Goal: Transaction & Acquisition: Purchase product/service

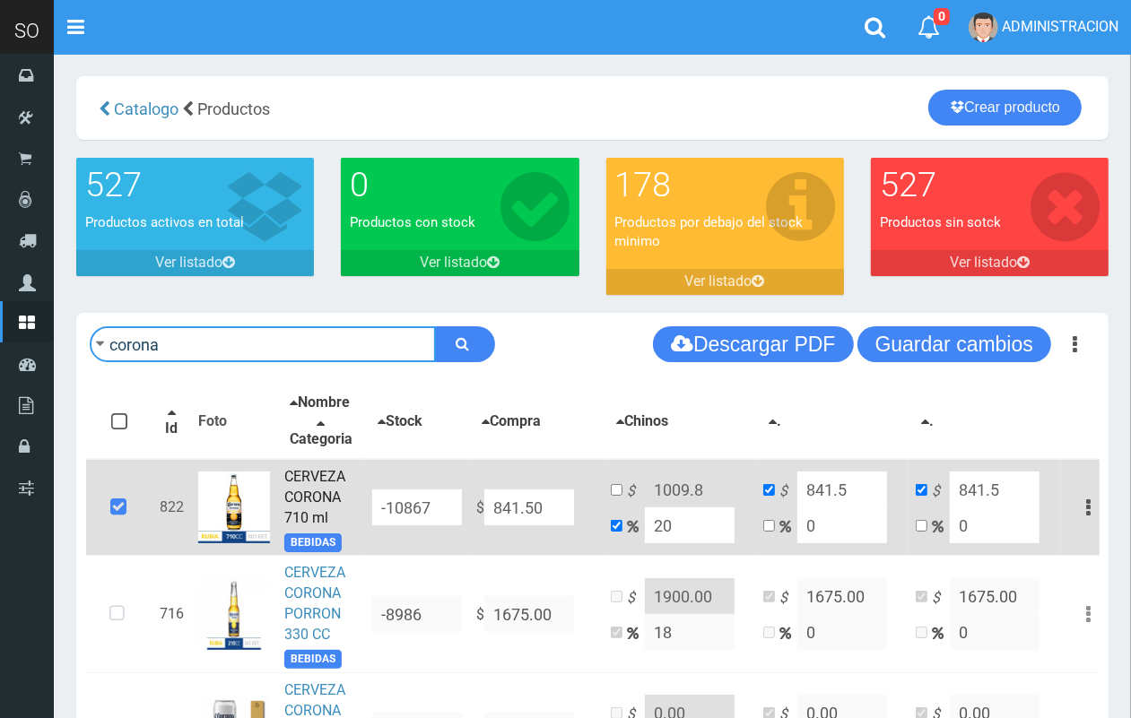
click at [266, 348] on input "corona" at bounding box center [263, 344] width 346 height 36
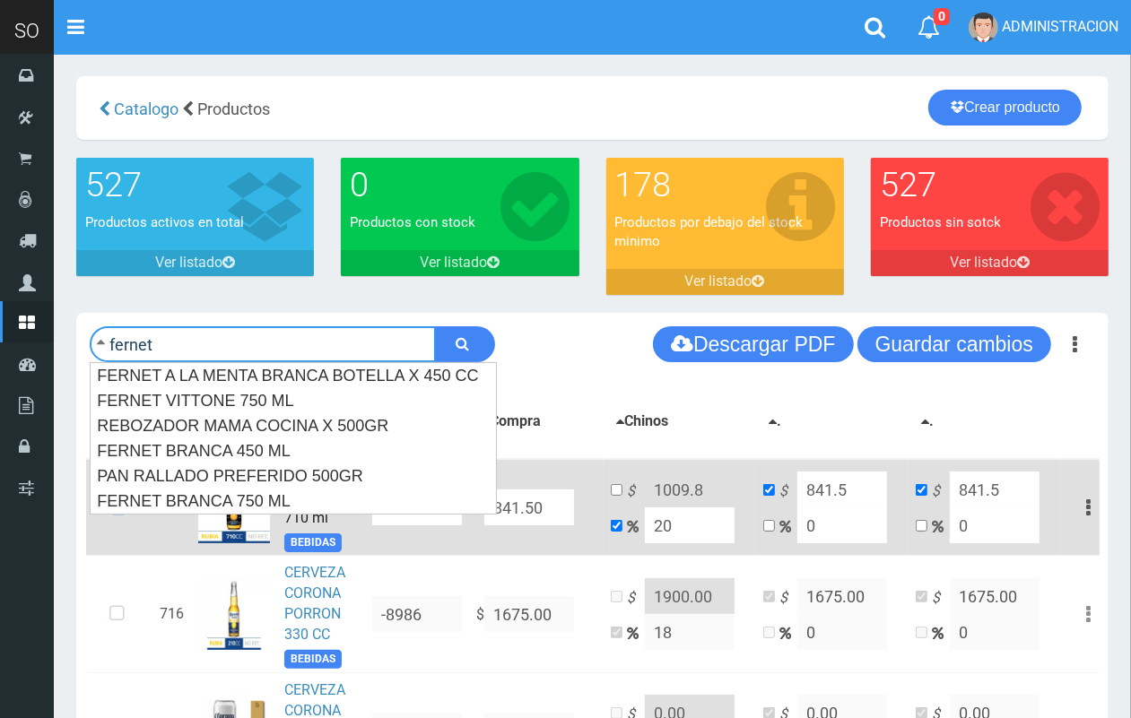
type input "fernet"
click at [435, 326] on button "submit" at bounding box center [465, 344] width 60 height 36
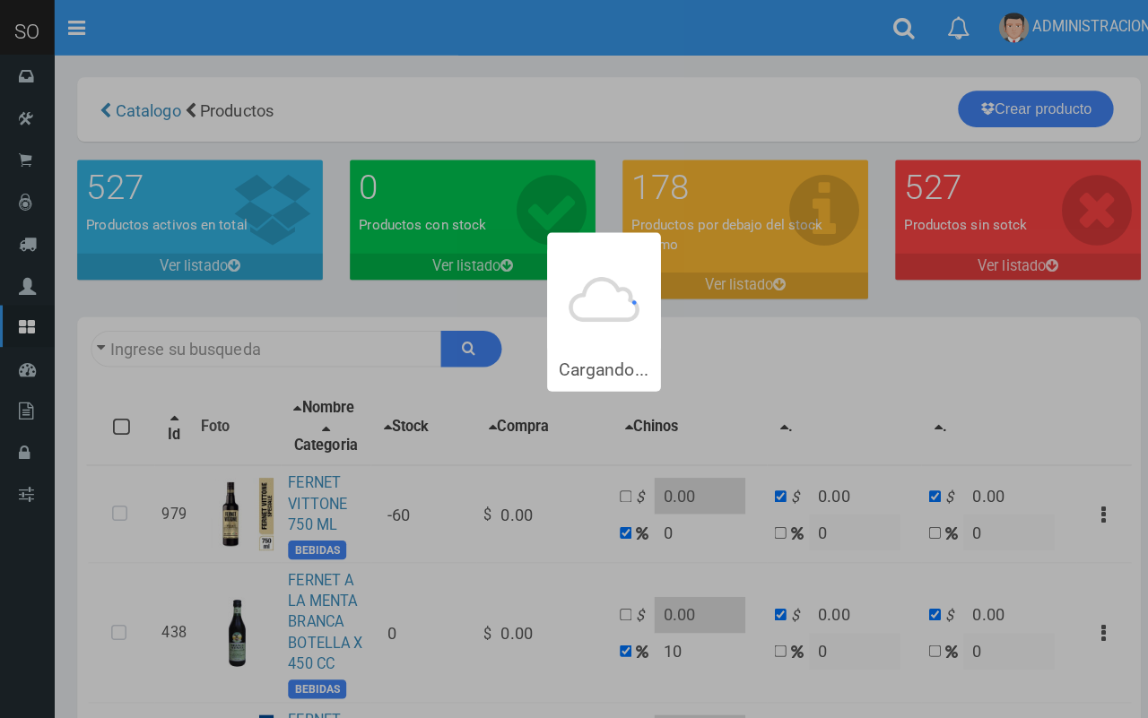
type input "fernet"
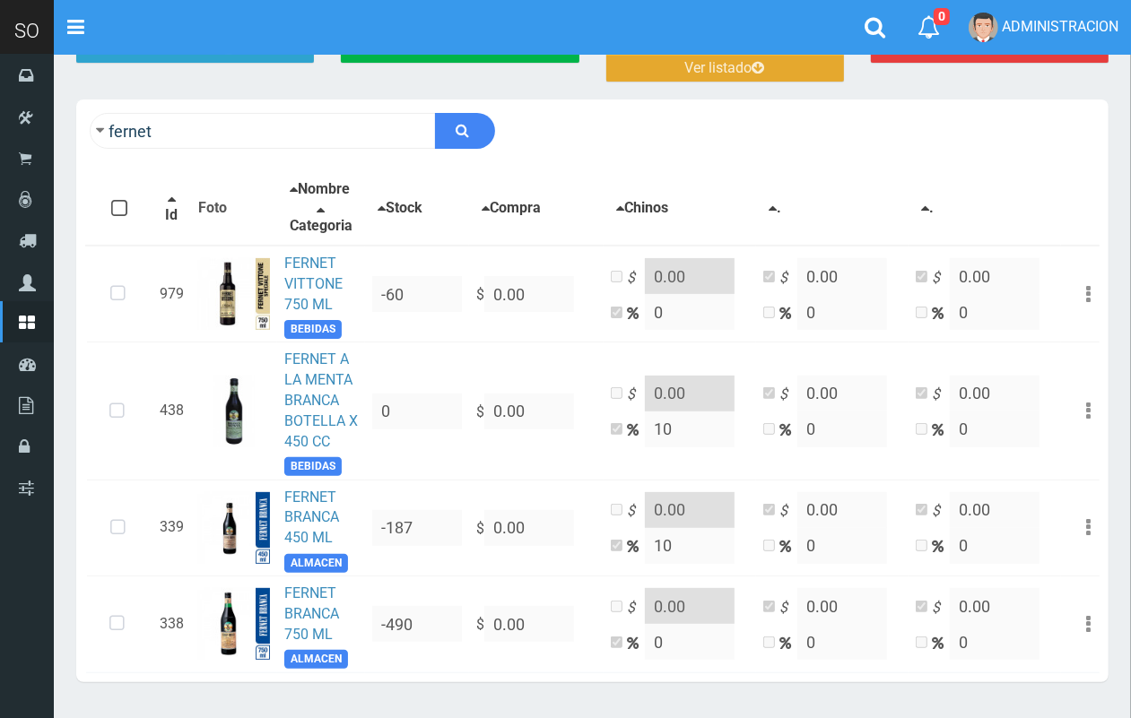
scroll to position [280, 0]
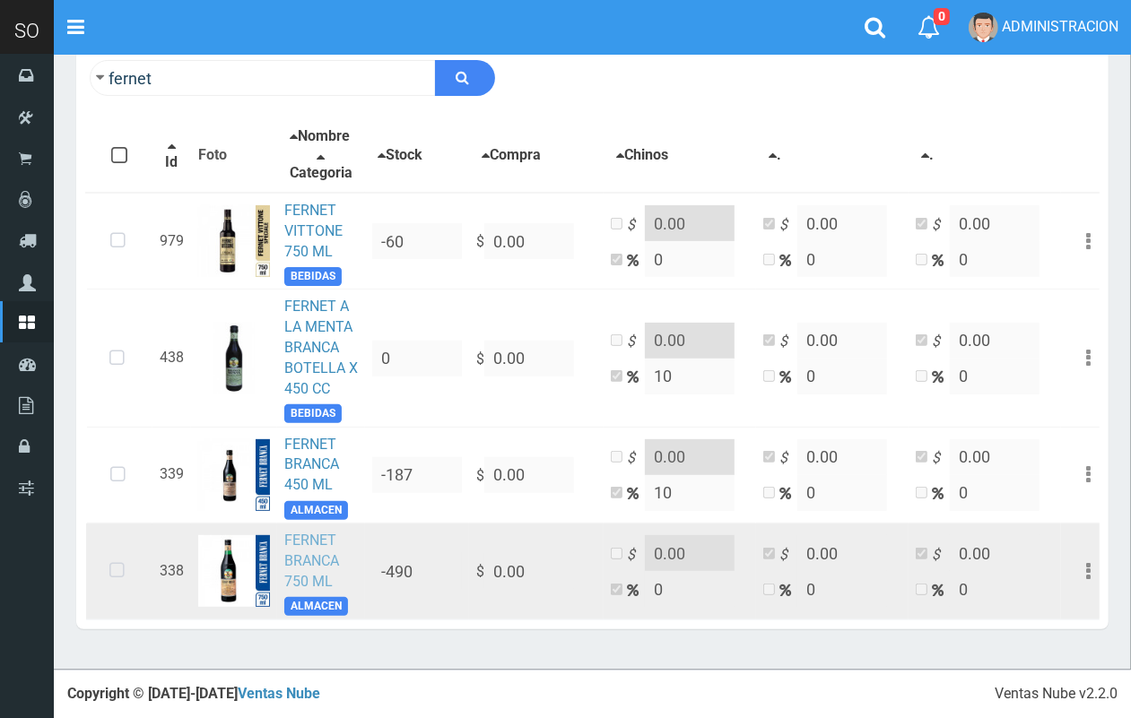
click at [332, 552] on link "FERNET BRANCA 750 ML" at bounding box center [311, 561] width 55 height 58
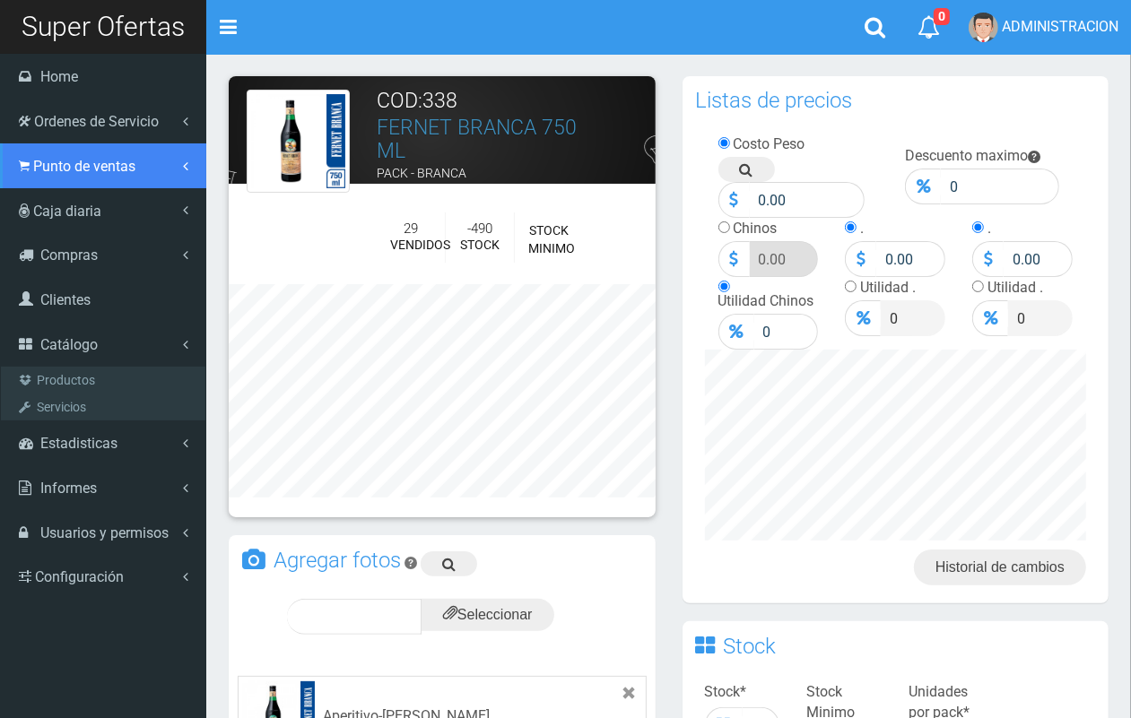
click at [61, 164] on span "Punto de ventas" at bounding box center [84, 166] width 102 height 17
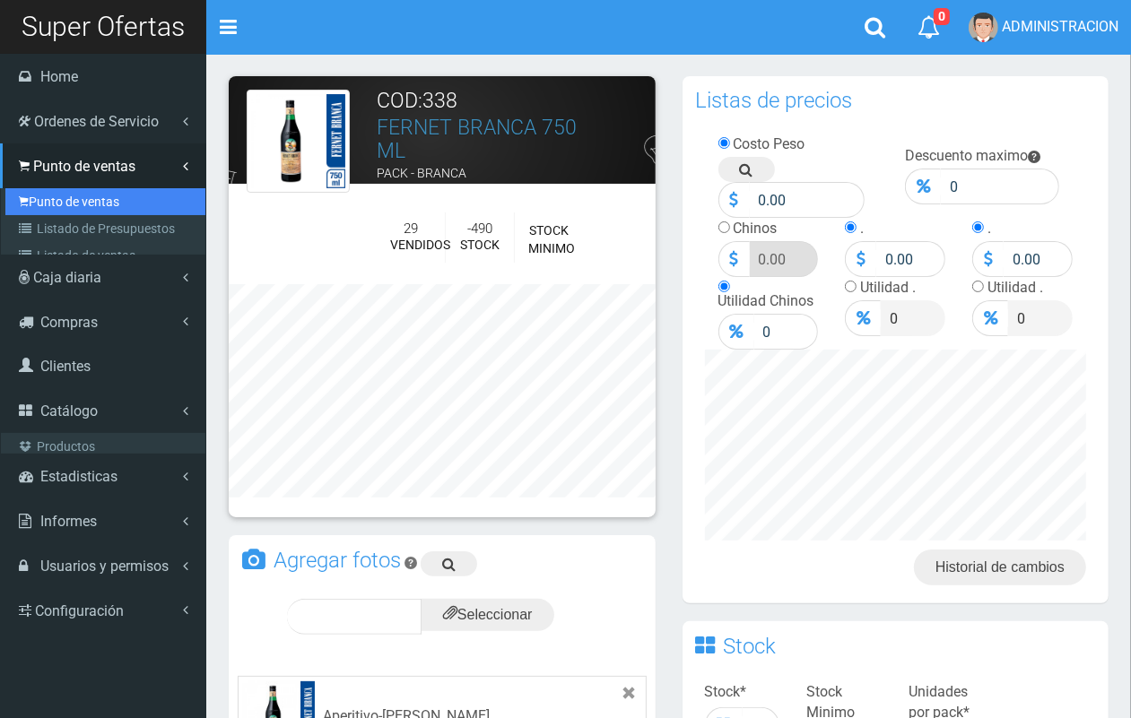
click at [73, 200] on link "Punto de ventas" at bounding box center [105, 201] width 200 height 27
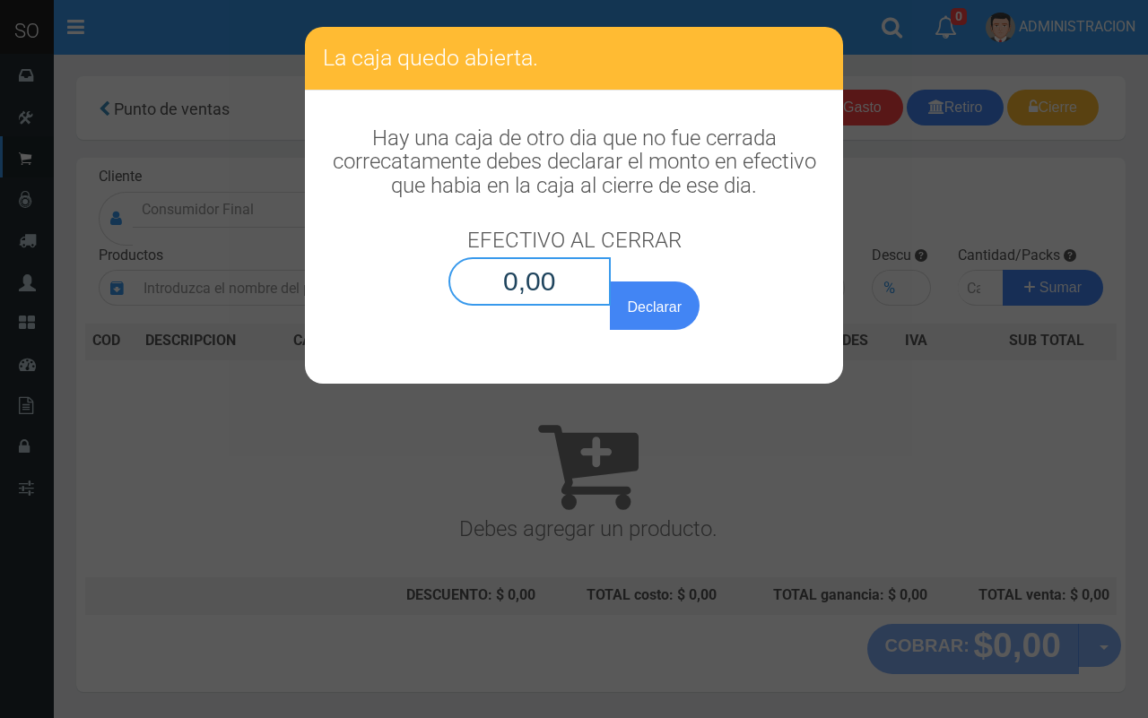
click at [568, 271] on input "0,00" at bounding box center [529, 281] width 162 height 48
type input "0,01"
click at [610, 282] on button "Declarar" at bounding box center [655, 306] width 90 height 48
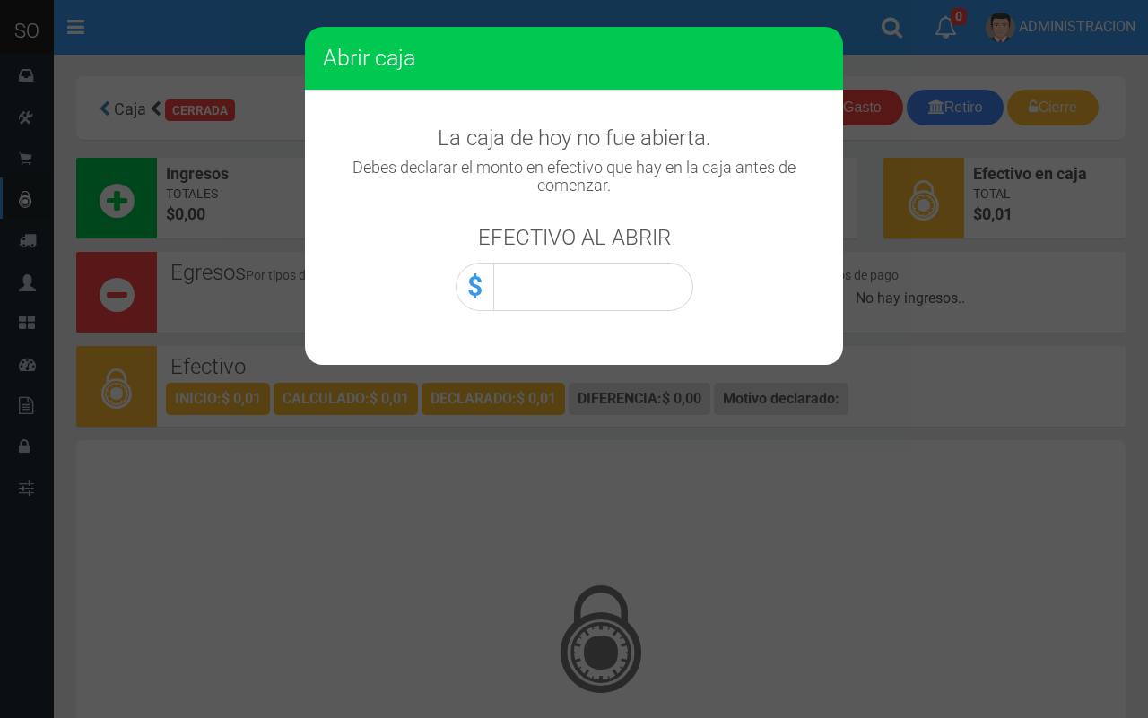
click at [574, 312] on div "La caja [PERSON_NAME][DATE] no fue abierta. Debes declarar el monto en efectivo…" at bounding box center [574, 210] width 538 height 239
click at [577, 292] on input "0,00" at bounding box center [593, 287] width 200 height 48
type input "0,01"
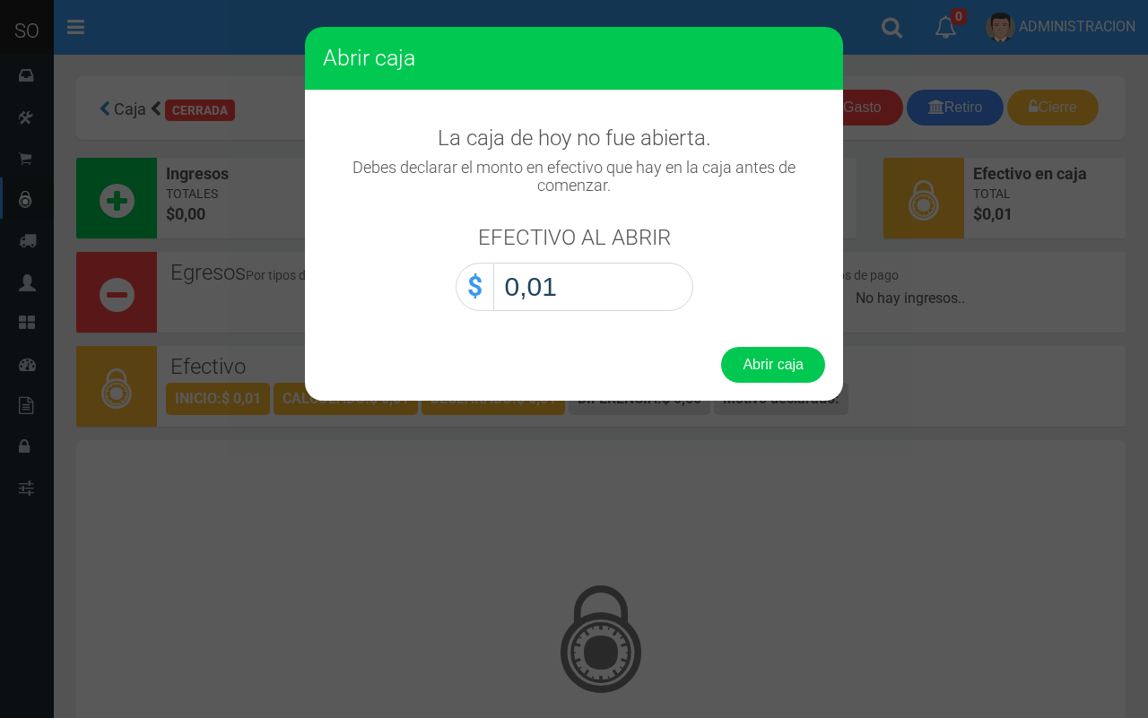
click at [721, 347] on button "Abrir caja" at bounding box center [773, 365] width 104 height 36
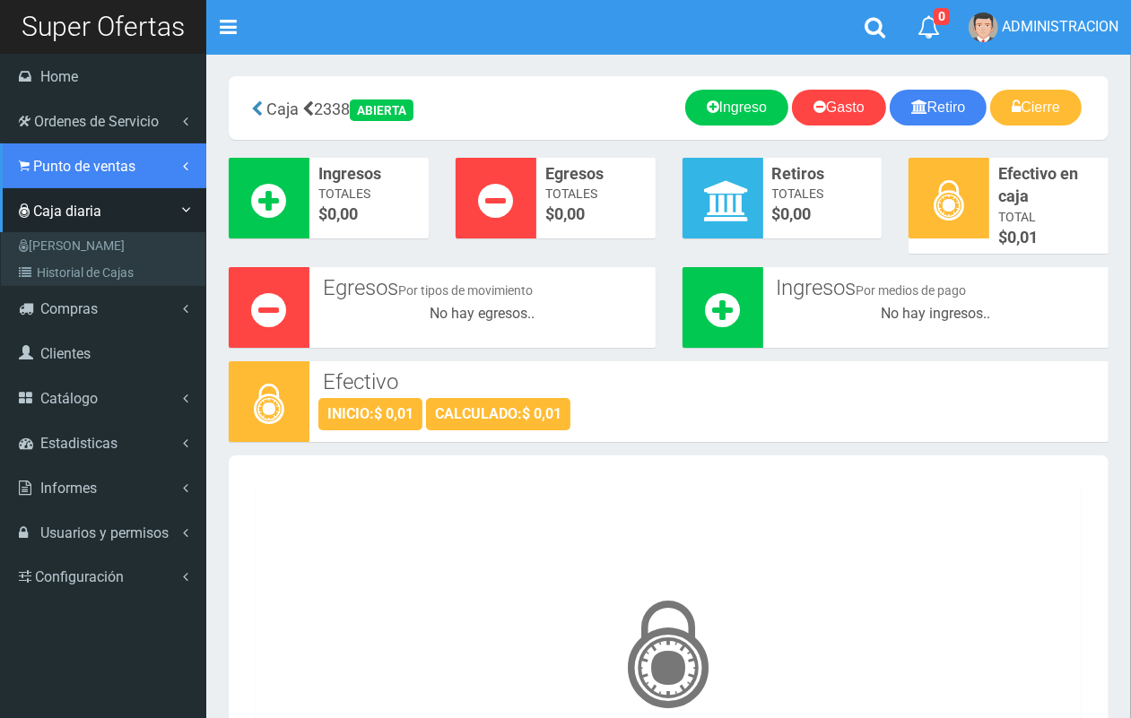
click at [91, 176] on link "Punto de ventas" at bounding box center [103, 166] width 206 height 45
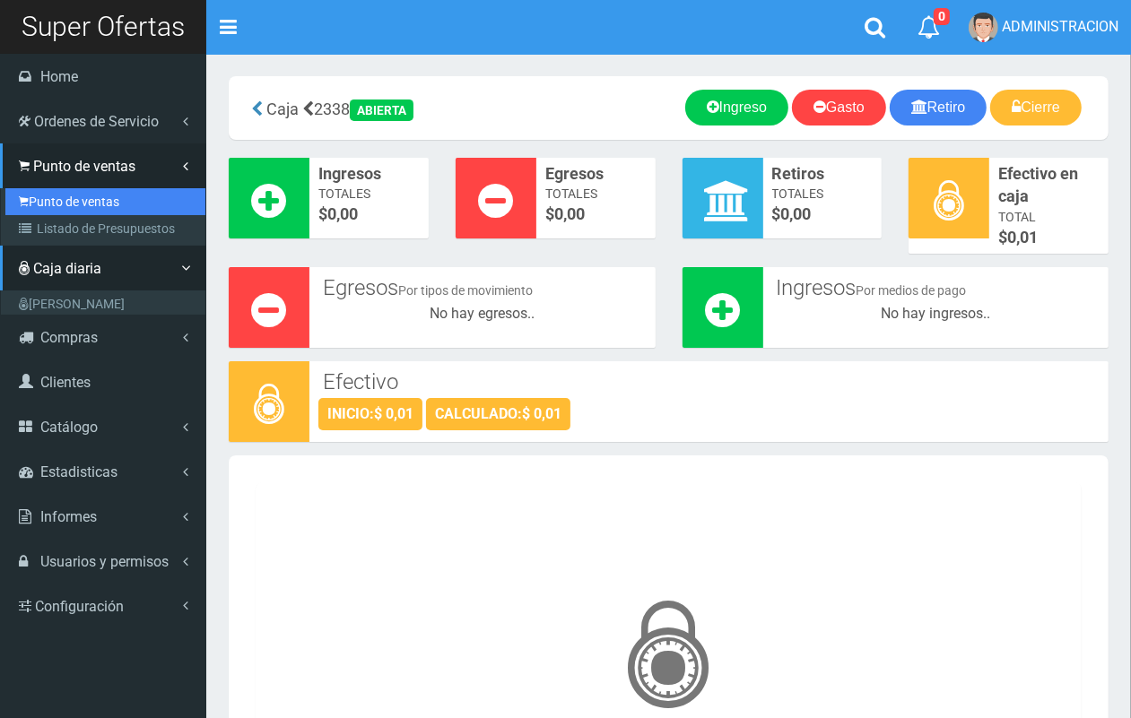
click at [108, 203] on link "Punto de ventas" at bounding box center [105, 201] width 200 height 27
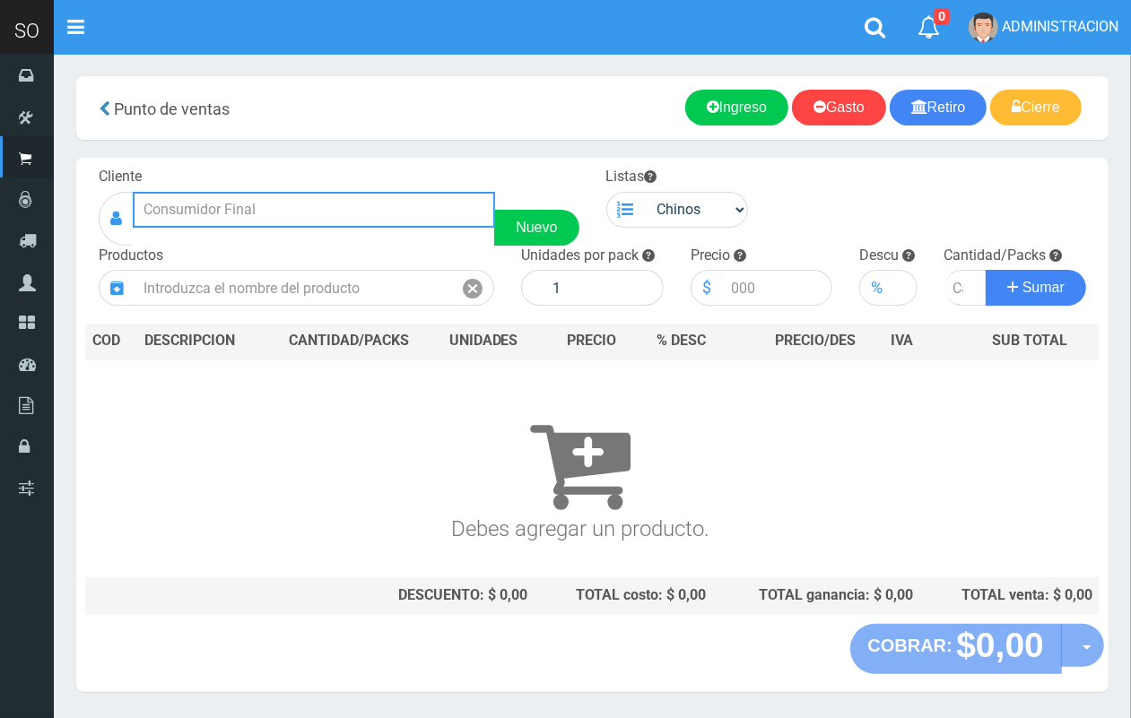
click at [344, 200] on input "text" at bounding box center [314, 210] width 362 height 36
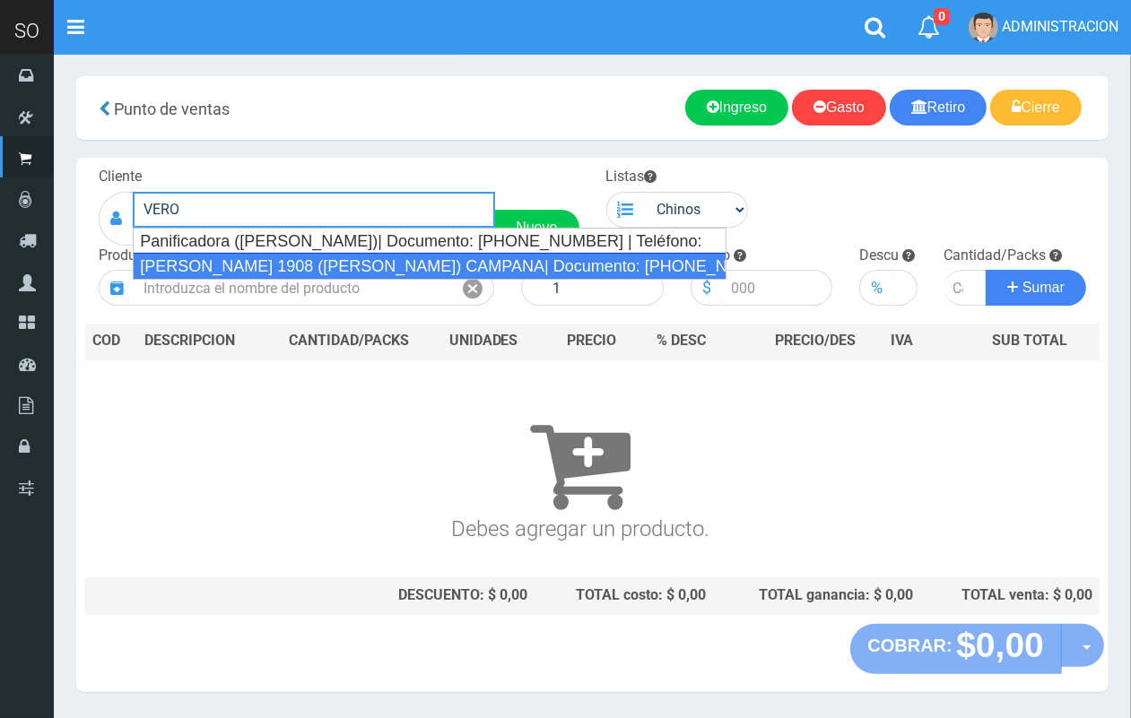
click at [406, 263] on div "CASTELLI 1908 (VERONICA) CAMPANA| Documento: 5555555555 | Teléfono:" at bounding box center [430, 266] width 594 height 27
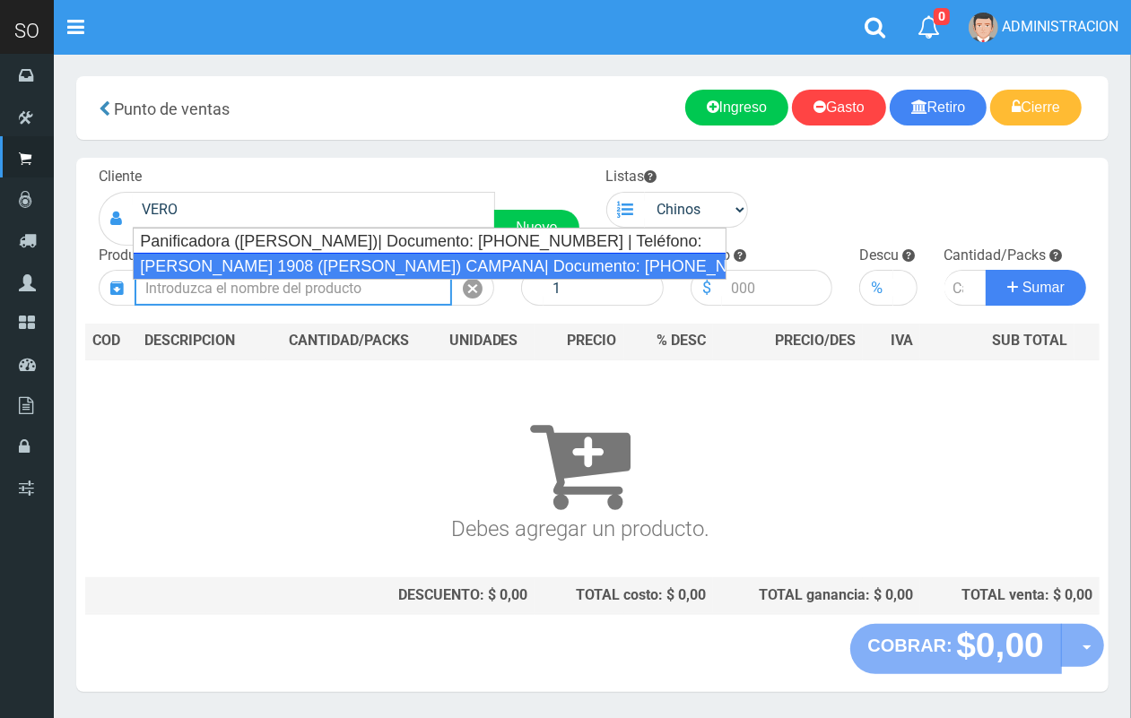
type input "CASTELLI 1908 (VERONICA) CAMPANA| Documento: 5555555555 | Teléfono:"
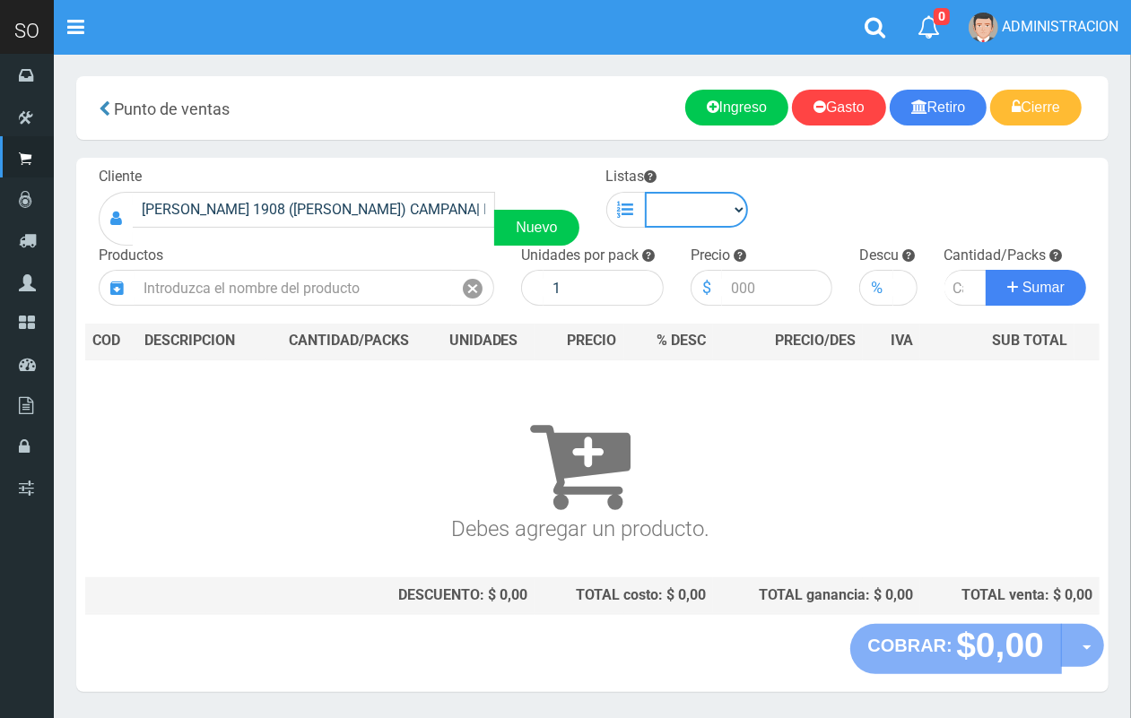
click at [693, 218] on select "Chinos . ." at bounding box center [697, 210] width 104 height 36
select select "1"
click at [645, 192] on select "Chinos . ." at bounding box center [697, 210] width 104 height 36
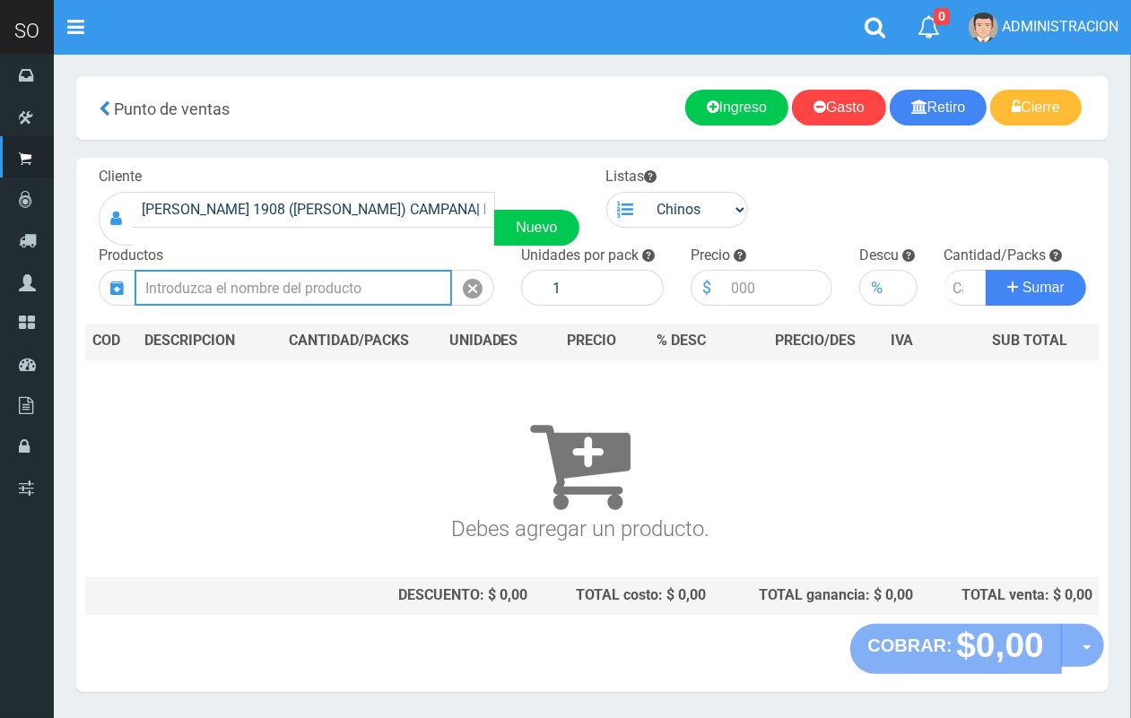
click at [316, 283] on input "text" at bounding box center [294, 288] width 318 height 36
click at [265, 293] on input "text" at bounding box center [294, 288] width 318 height 36
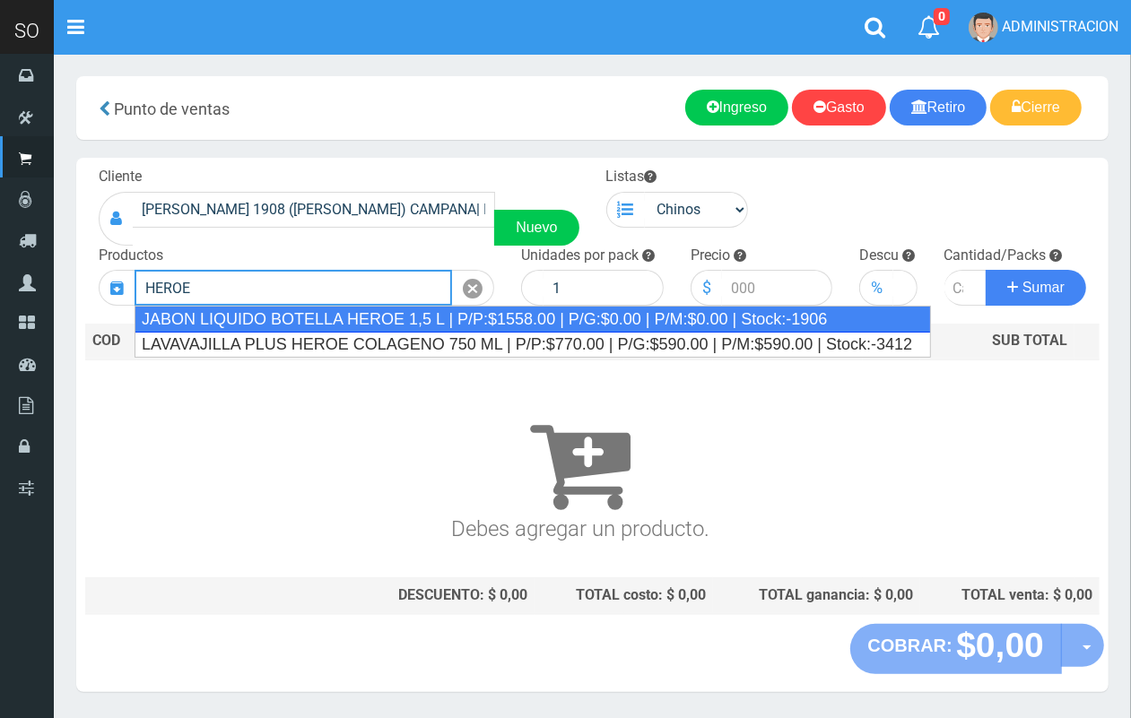
click at [306, 320] on div "JABON LIQUIDO BOTELLA HEROE 1,5 L | P/P:$1558.00 | P/G:$0.00 | P/M:$0.00 | Stoc…" at bounding box center [533, 319] width 796 height 27
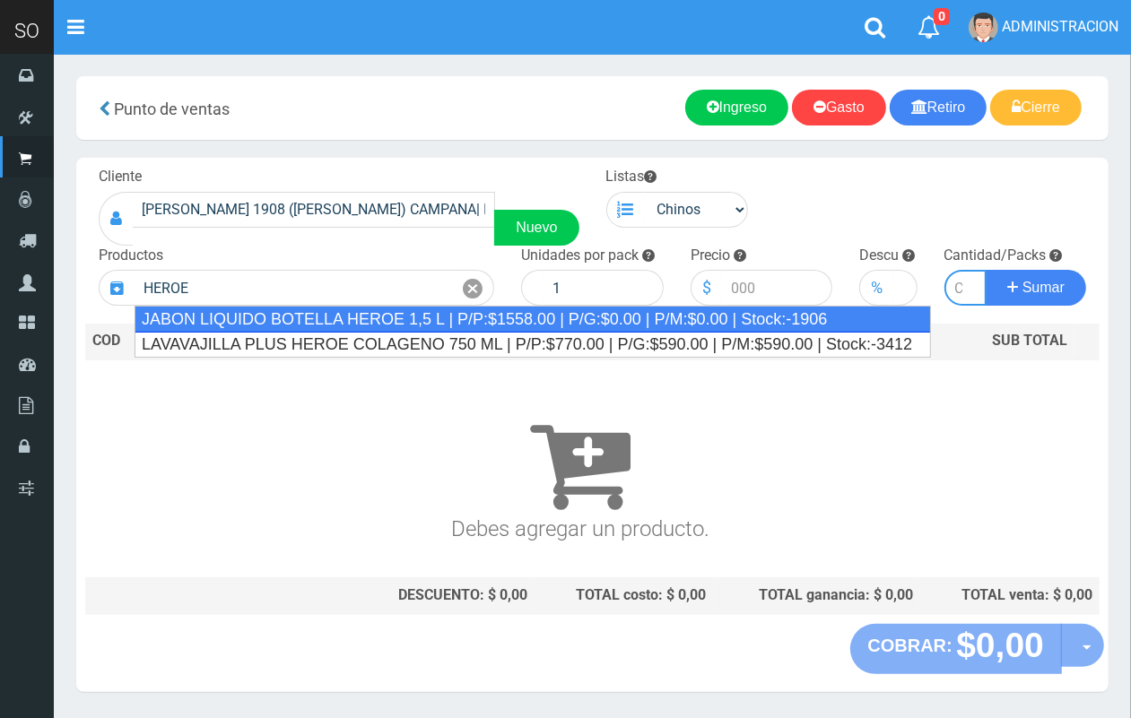
type input "JABON LIQUIDO BOTELLA HEROE 1,5 L | P/P:$1558.00 | P/G:$0.00 | P/M:$0.00 | Stoc…"
type input "6"
type input "1558.00"
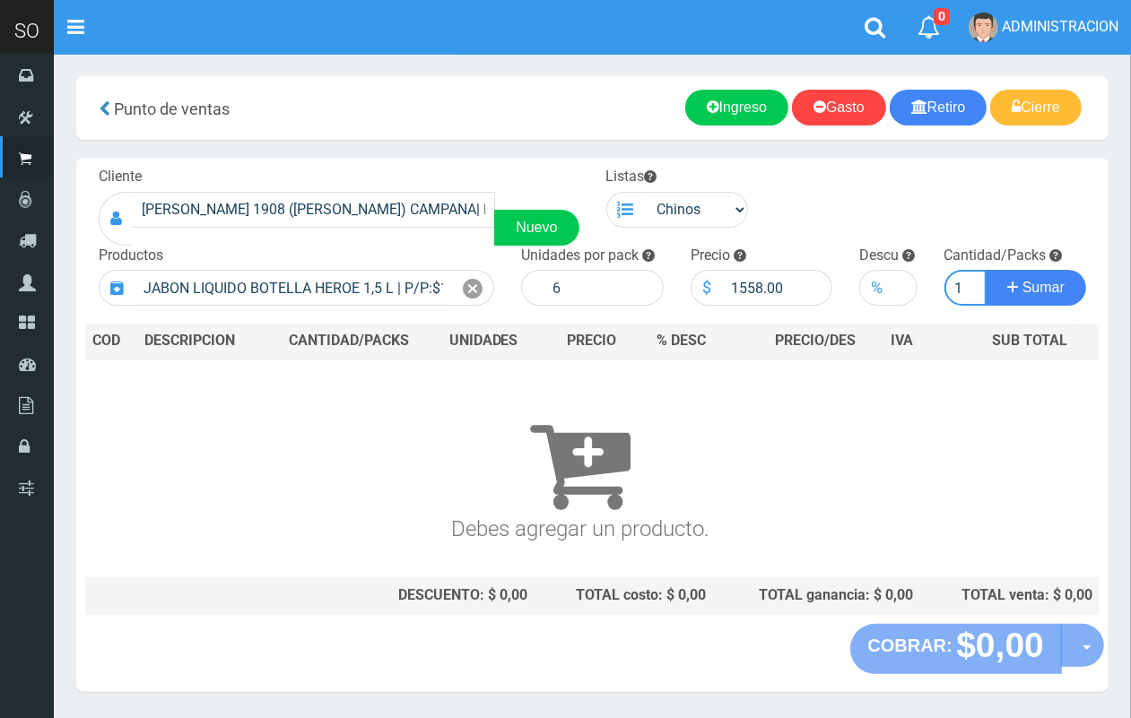
scroll to position [0, 2]
type input "1"
click at [986, 270] on button "Sumar" at bounding box center [1036, 288] width 100 height 36
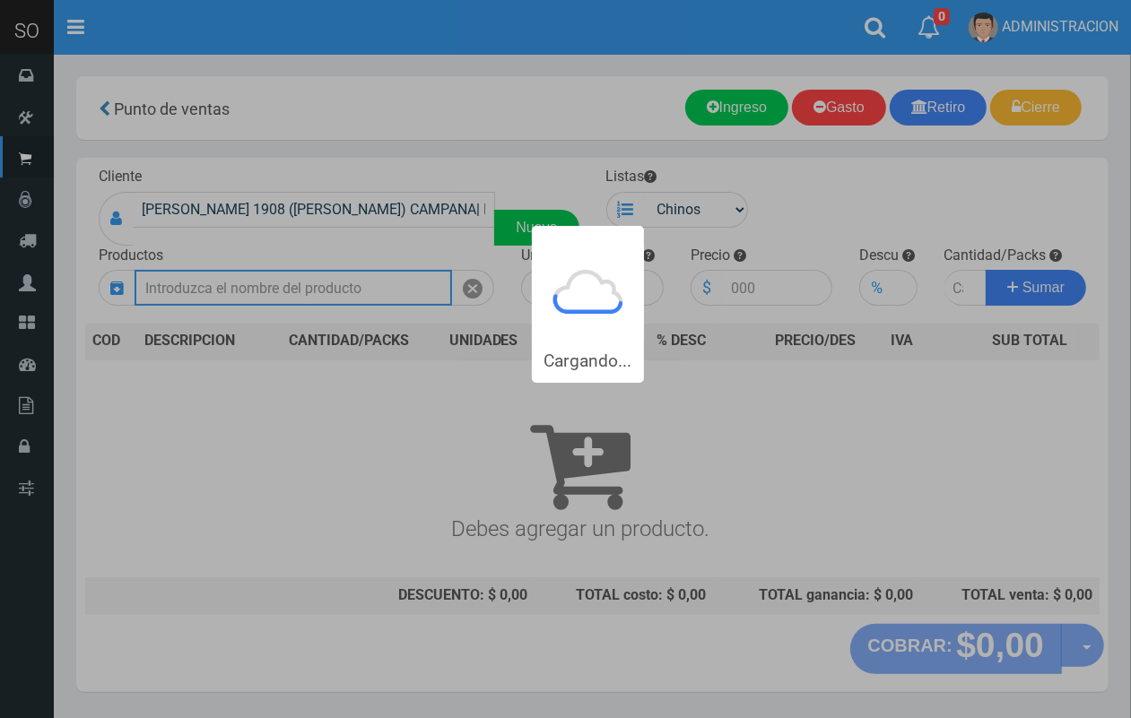
scroll to position [0, 0]
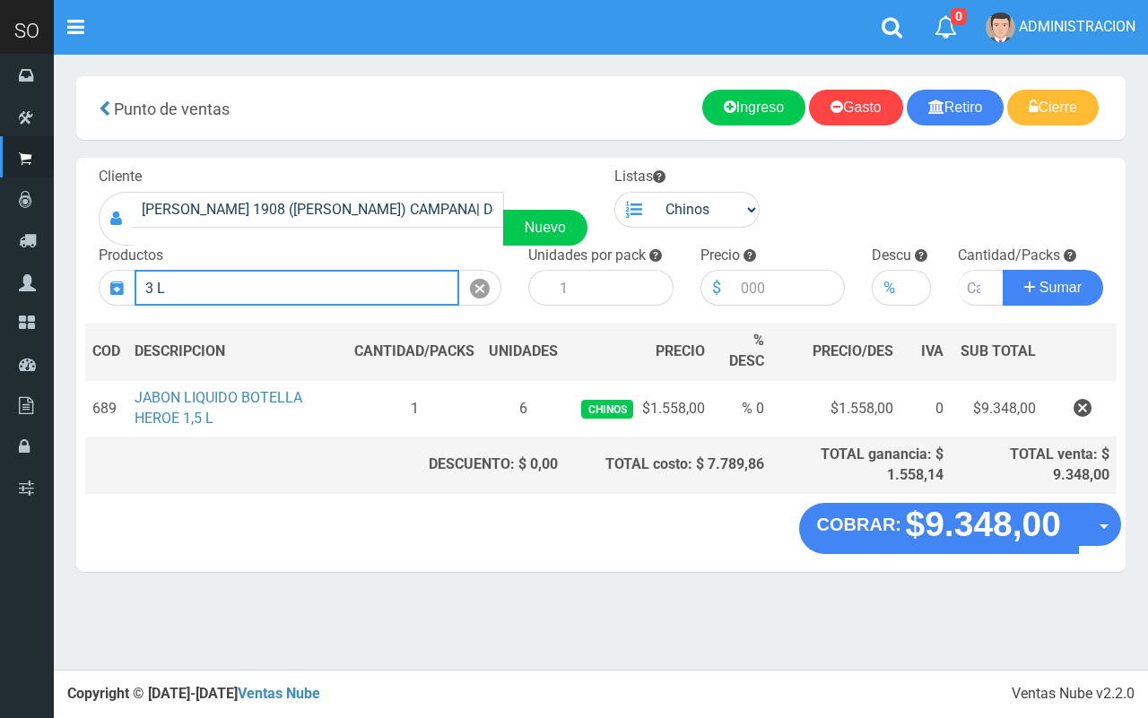
drag, startPoint x: 299, startPoint y: 288, endPoint x: 105, endPoint y: 251, distance: 197.2
click at [105, 251] on div "Productos 3 L" at bounding box center [300, 276] width 430 height 61
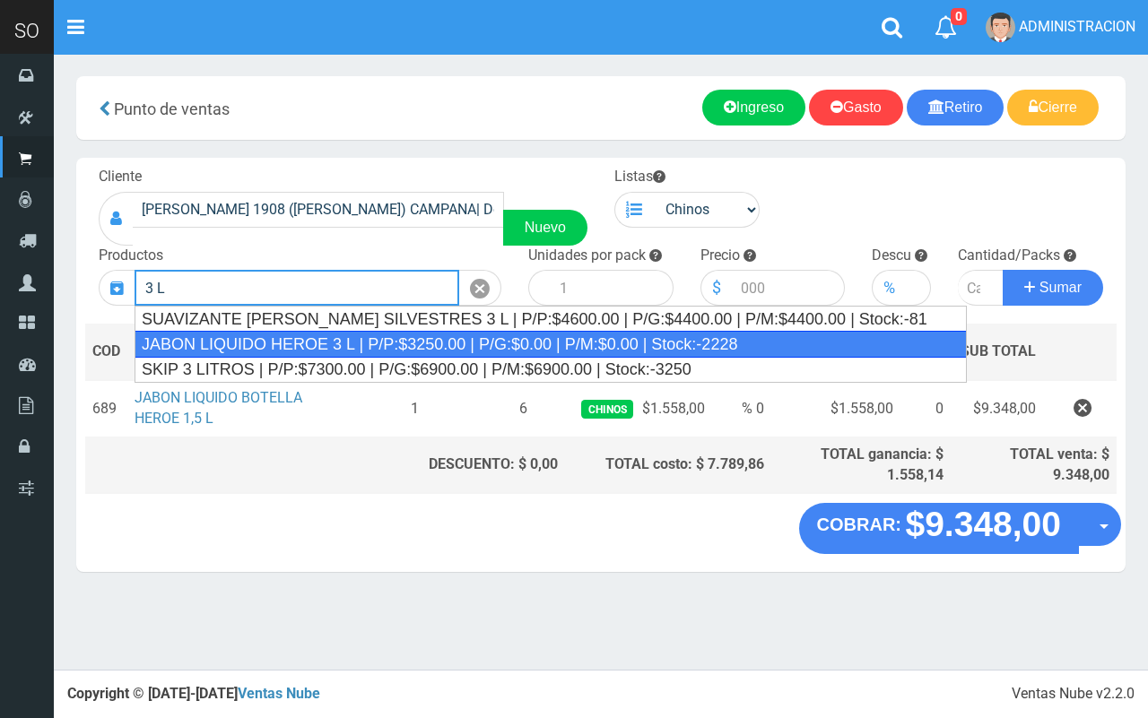
click at [275, 344] on div "JABON LIQUIDO HEROE 3 L | P/P:$3250.00 | P/G:$0.00 | P/M:$0.00 | Stock:-2228" at bounding box center [551, 344] width 832 height 27
type input "JABON LIQUIDO HEROE 3 L | P/P:$3250.00 | P/G:$0.00 | P/M:$0.00 | Stock:-2228"
type input "4"
type input "3250.00"
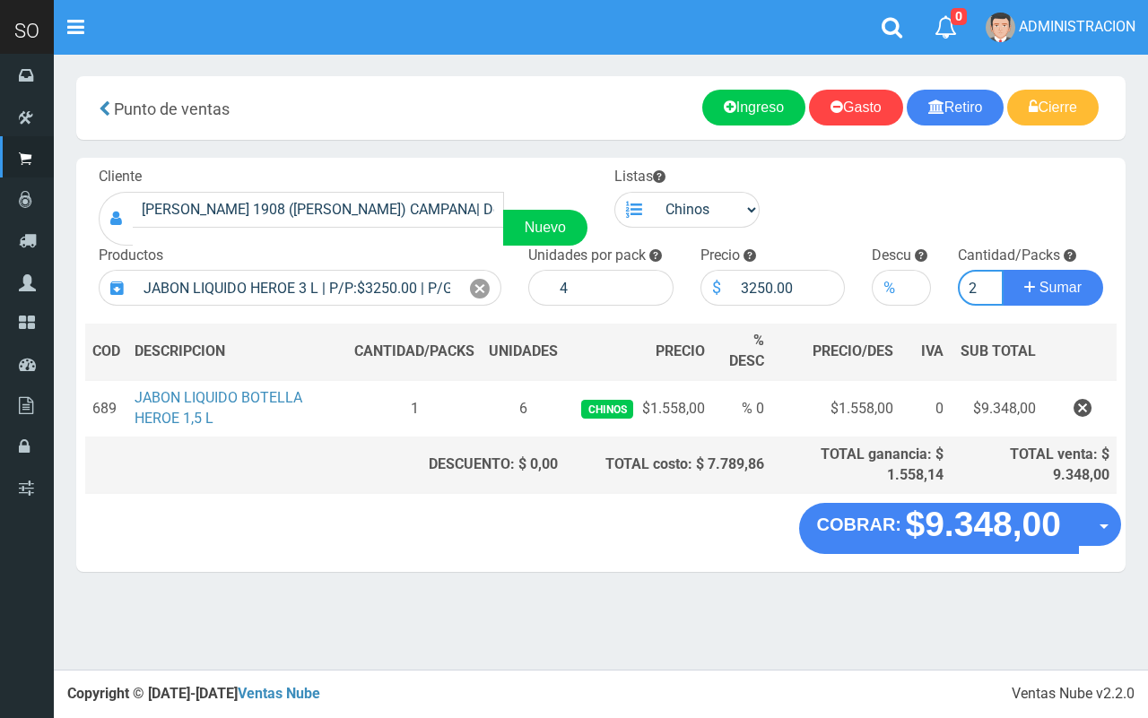
type input "2"
click at [1003, 270] on button "Sumar" at bounding box center [1053, 288] width 100 height 36
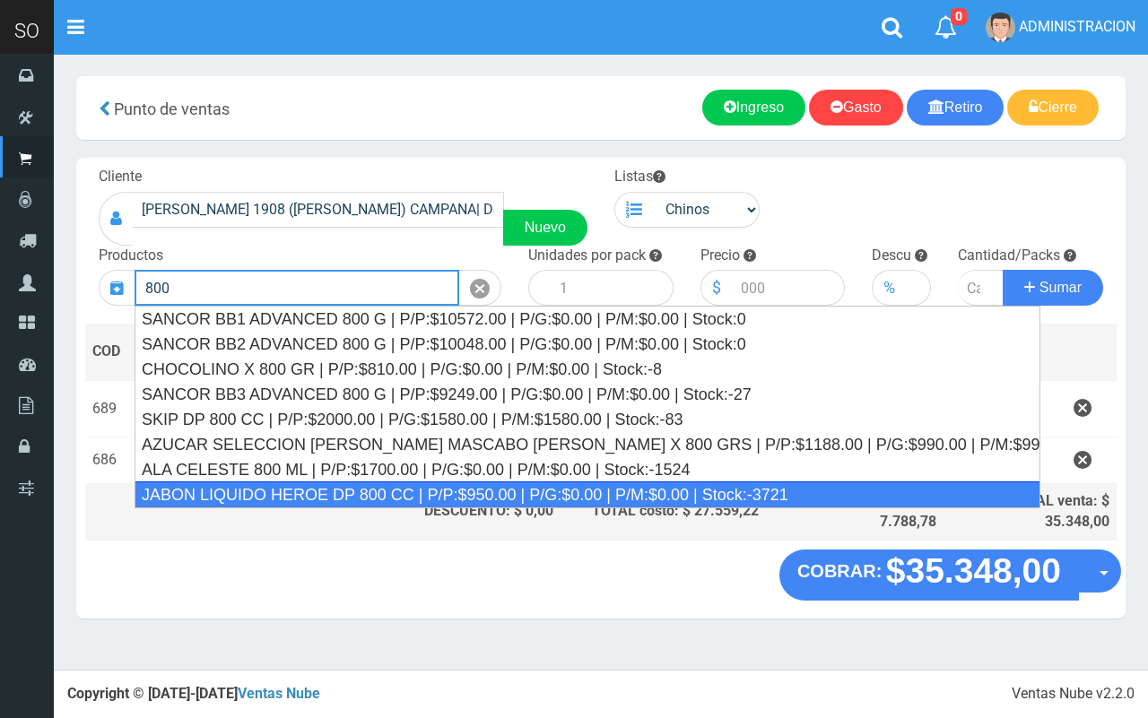
click at [341, 494] on div "JABON LIQUIDO HEROE DP 800 CC | P/P:$950.00 | P/G:$0.00 | P/M:$0.00 | Stock:-37…" at bounding box center [588, 495] width 906 height 27
type input "JABON LIQUIDO HEROE DP 800 CC | P/P:$950.00 | P/G:$0.00 | P/M:$0.00 | Stock:-37…"
type input "12"
type input "950.00"
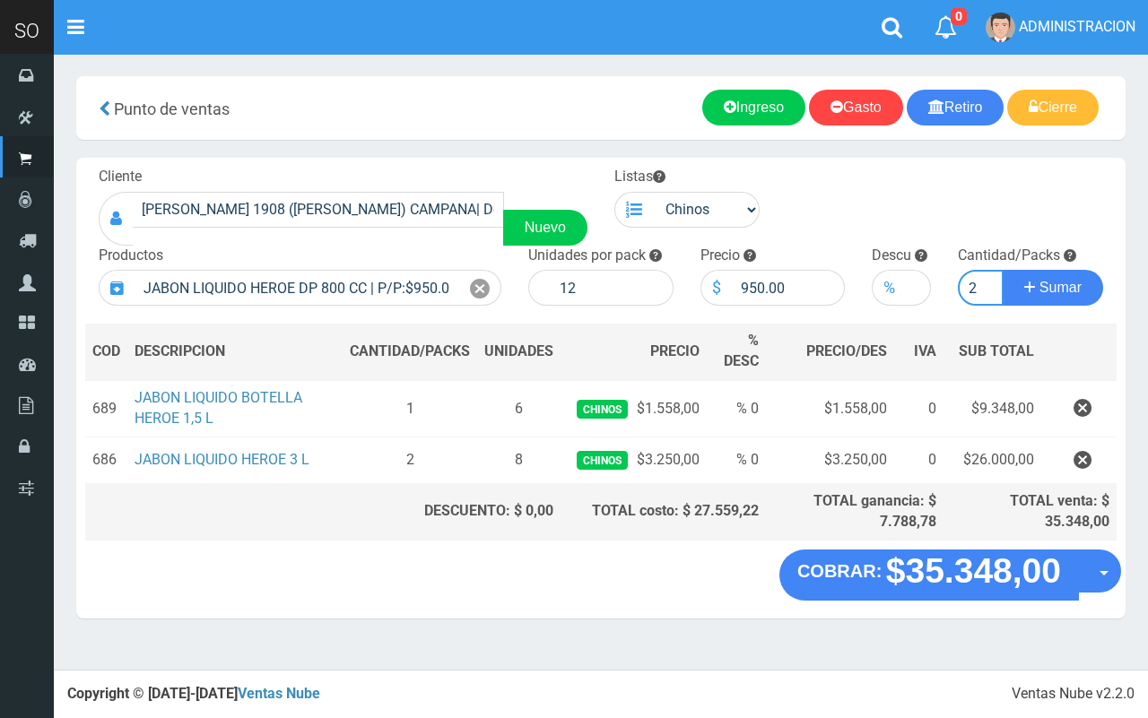
type input "2"
click at [1003, 270] on button "Sumar" at bounding box center [1053, 288] width 100 height 36
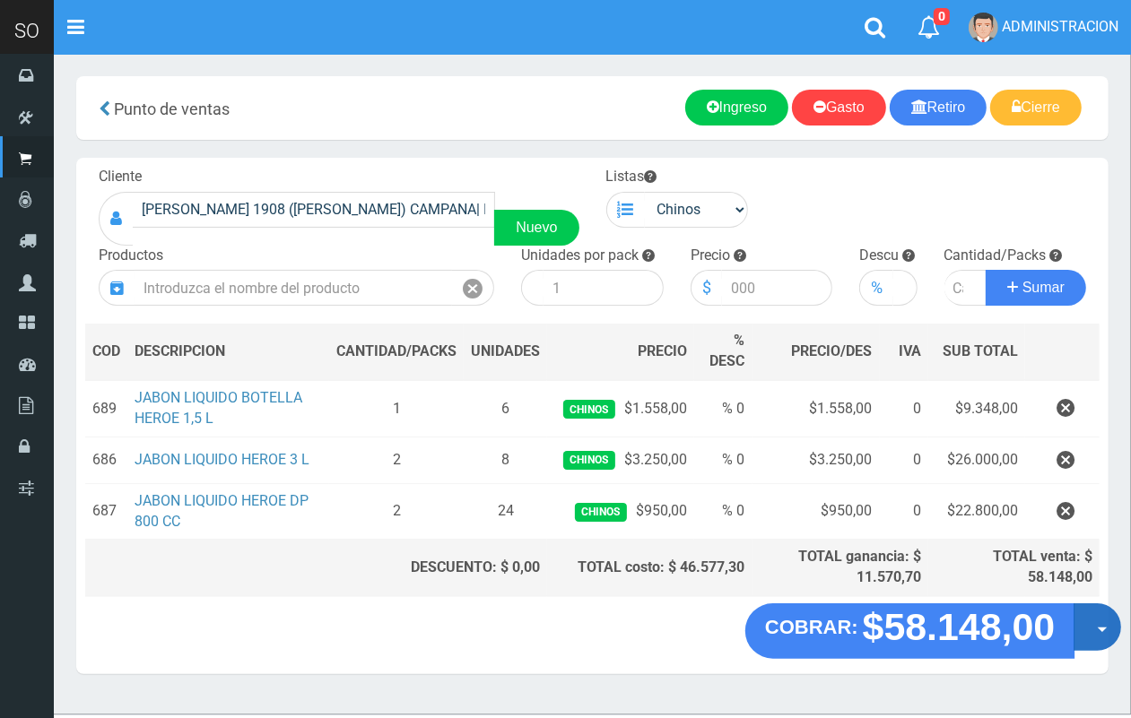
click at [1103, 624] on button "Opciones" at bounding box center [1098, 628] width 48 height 48
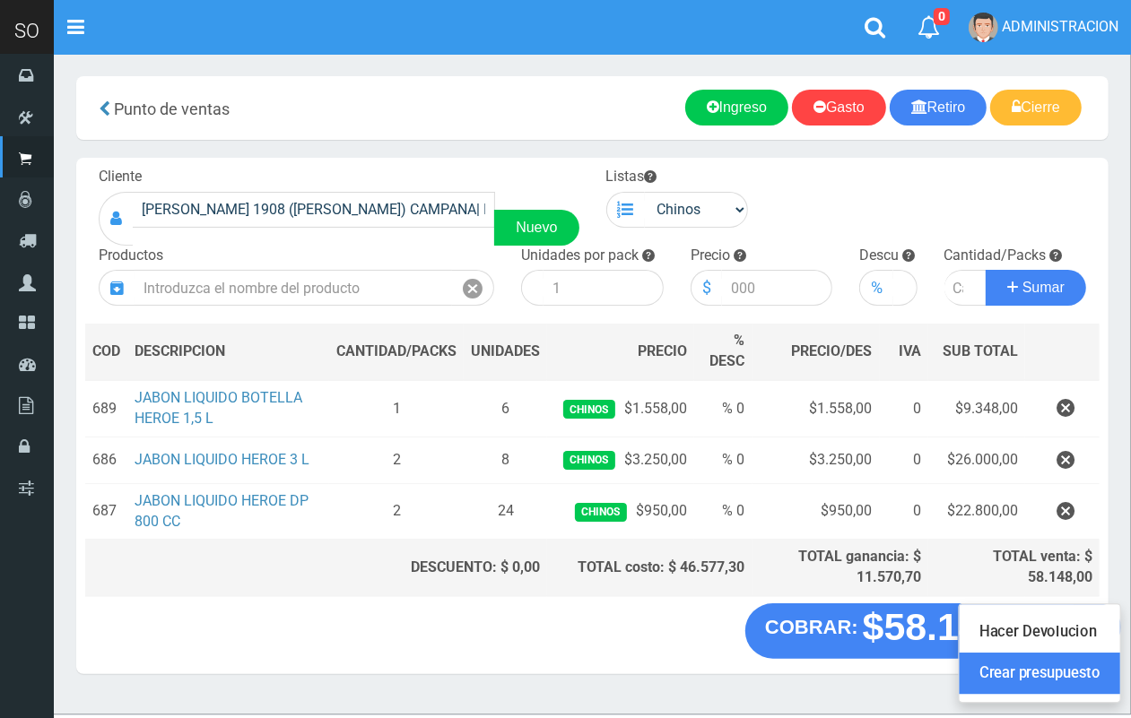
click at [1077, 674] on link "Crear presupuesto" at bounding box center [1040, 674] width 161 height 41
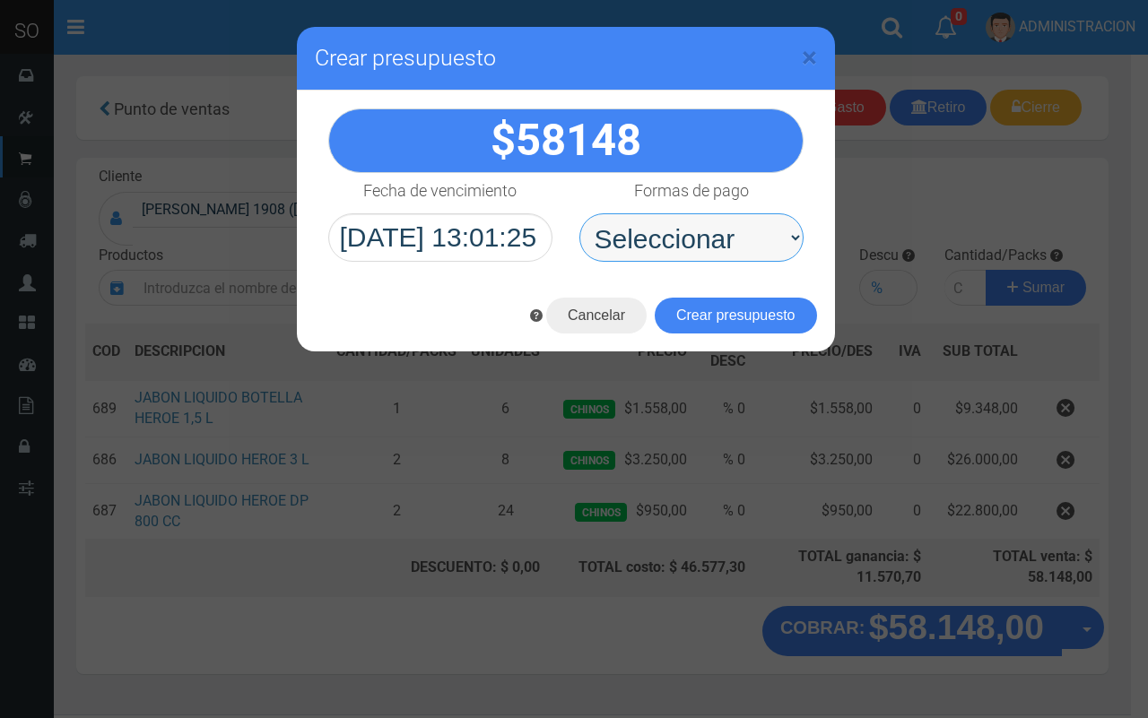
click at [696, 238] on select "Seleccionar Efectivo Tarjeta de Crédito Depósito Débito" at bounding box center [691, 237] width 224 height 48
select select "Efectivo"
click at [579, 213] on select "Seleccionar Efectivo Tarjeta de Crédito Depósito Débito" at bounding box center [691, 237] width 224 height 48
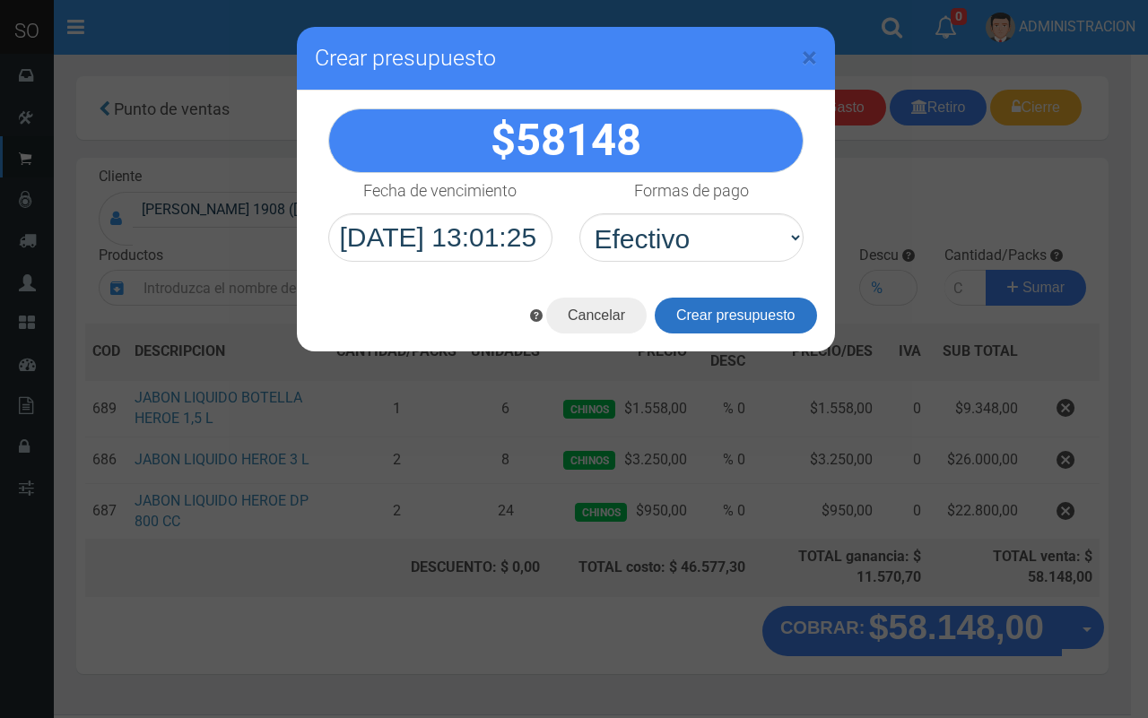
click at [753, 312] on button "Crear presupuesto" at bounding box center [736, 316] width 162 height 36
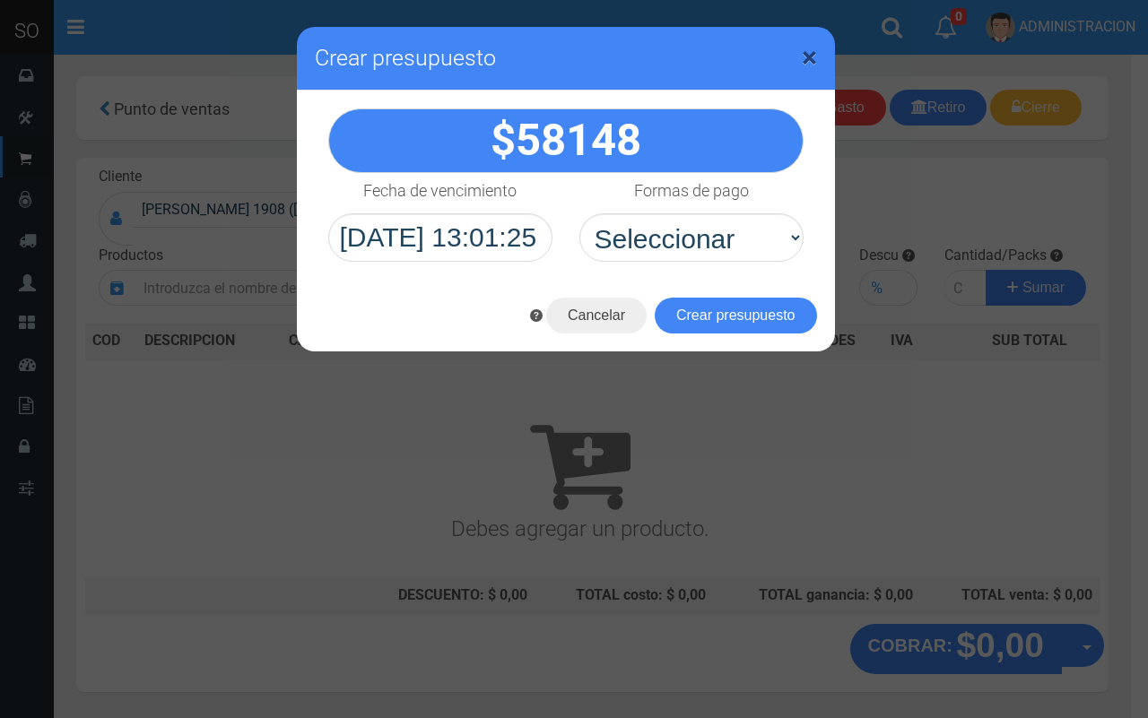
click at [802, 54] on span "×" at bounding box center [809, 57] width 15 height 34
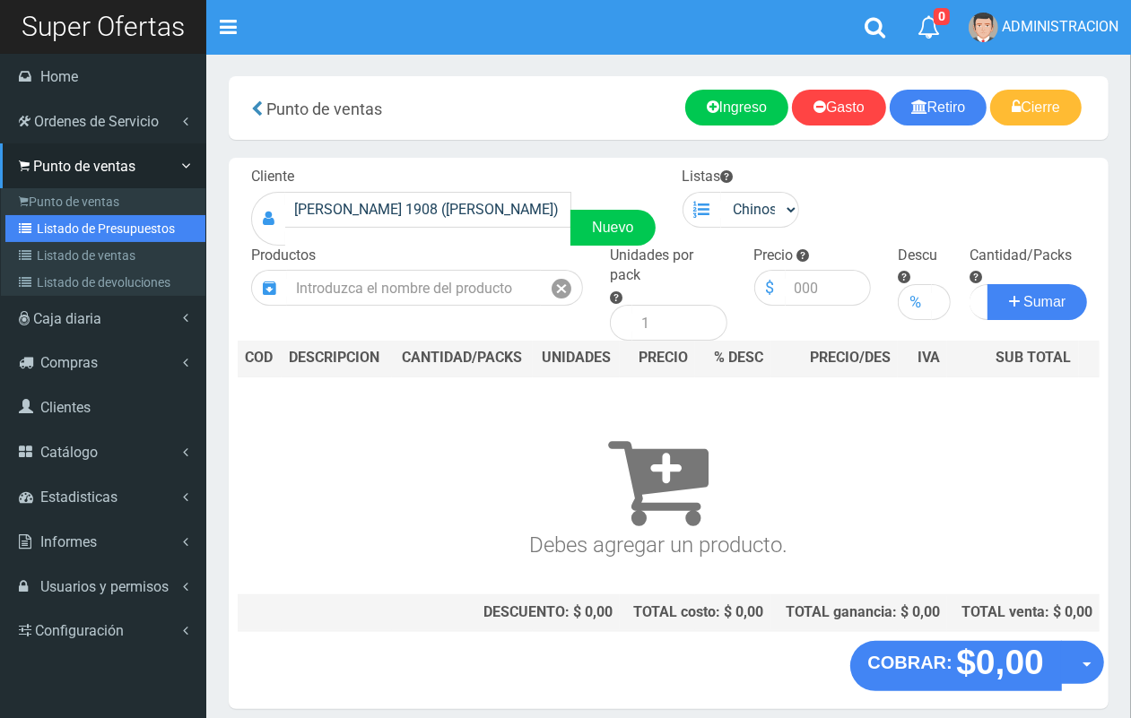
click at [57, 222] on link "Listado de Presupuestos" at bounding box center [105, 228] width 200 height 27
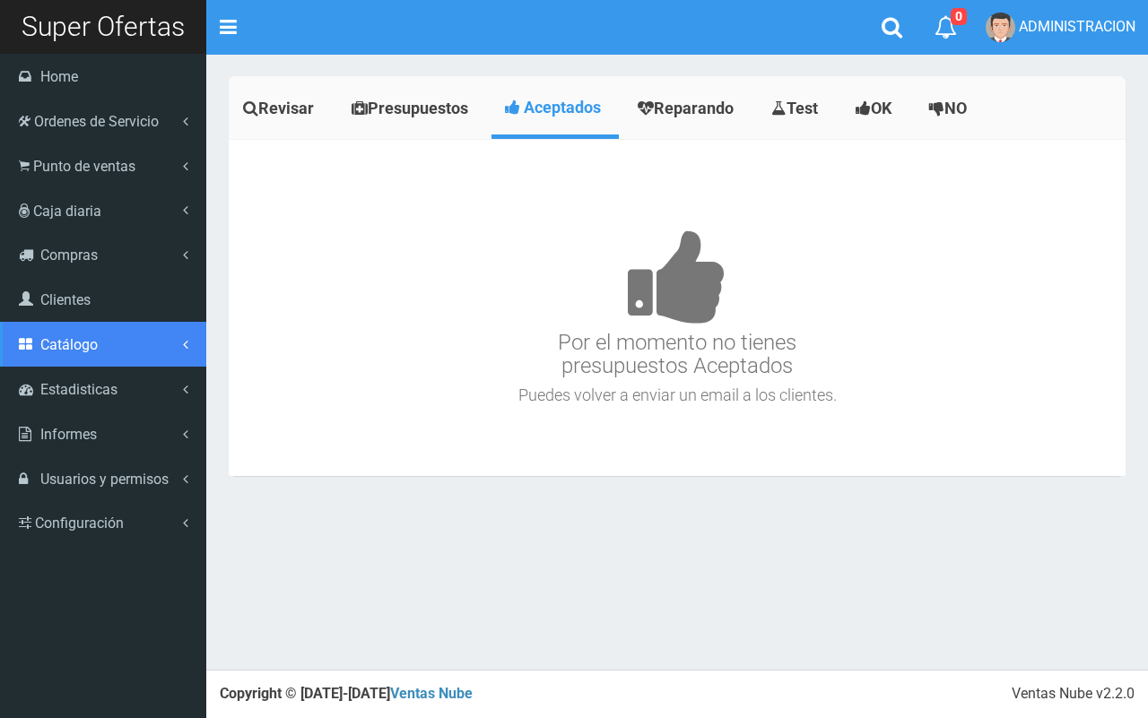
click at [72, 355] on link "Catálogo" at bounding box center [103, 344] width 206 height 45
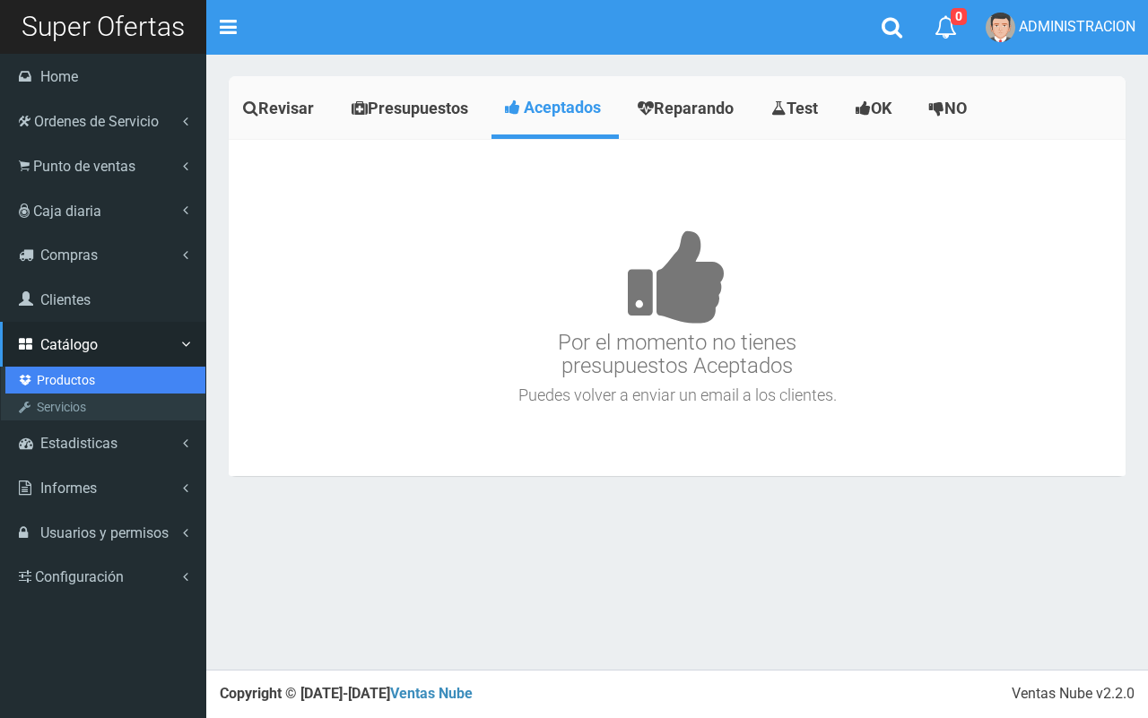
click at [76, 382] on link "Productos" at bounding box center [105, 380] width 200 height 27
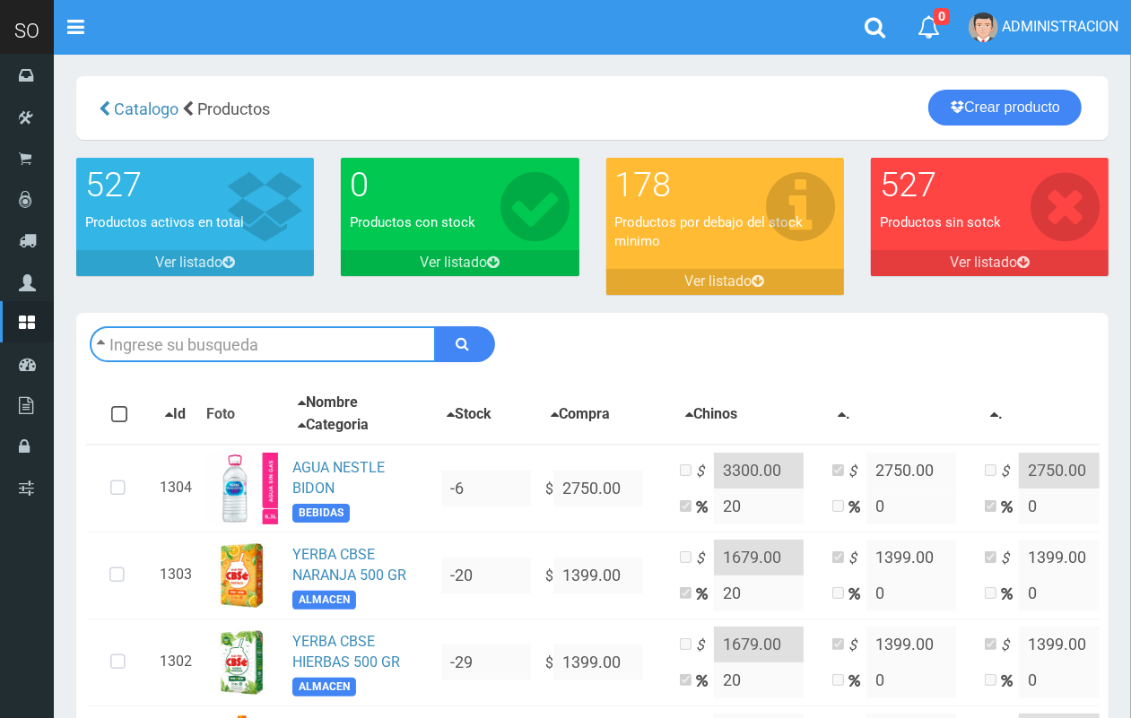
click at [267, 351] on input "text" at bounding box center [263, 344] width 346 height 36
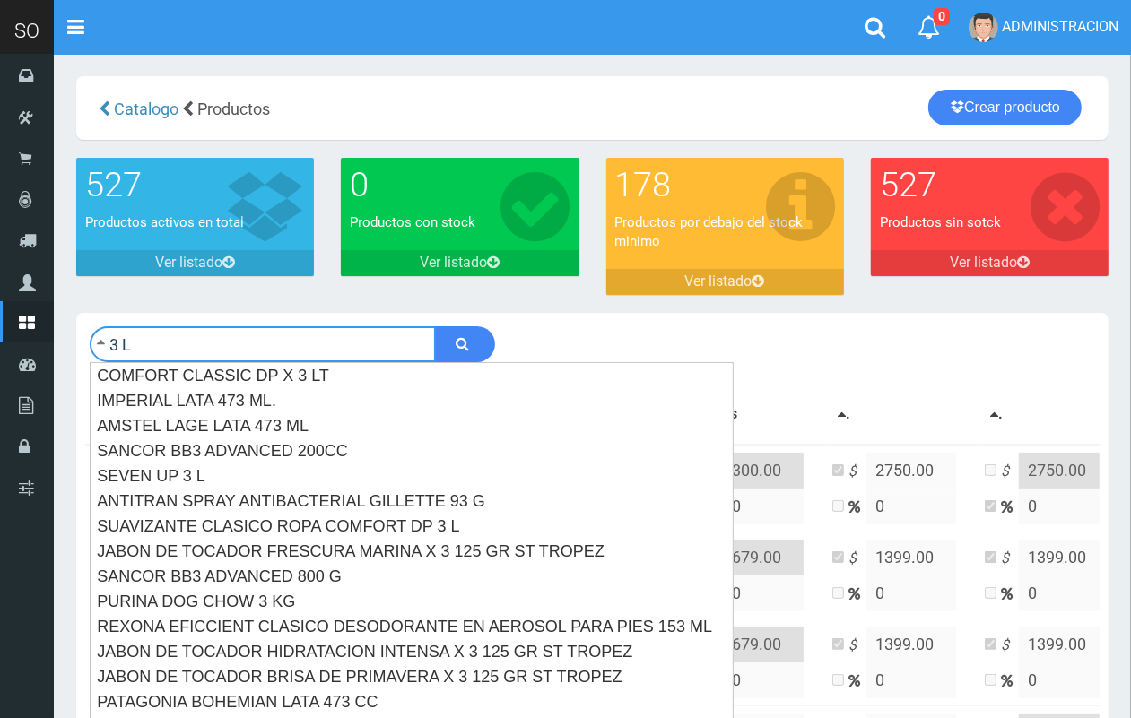
type input "3 L"
click at [435, 326] on button "submit" at bounding box center [465, 344] width 60 height 36
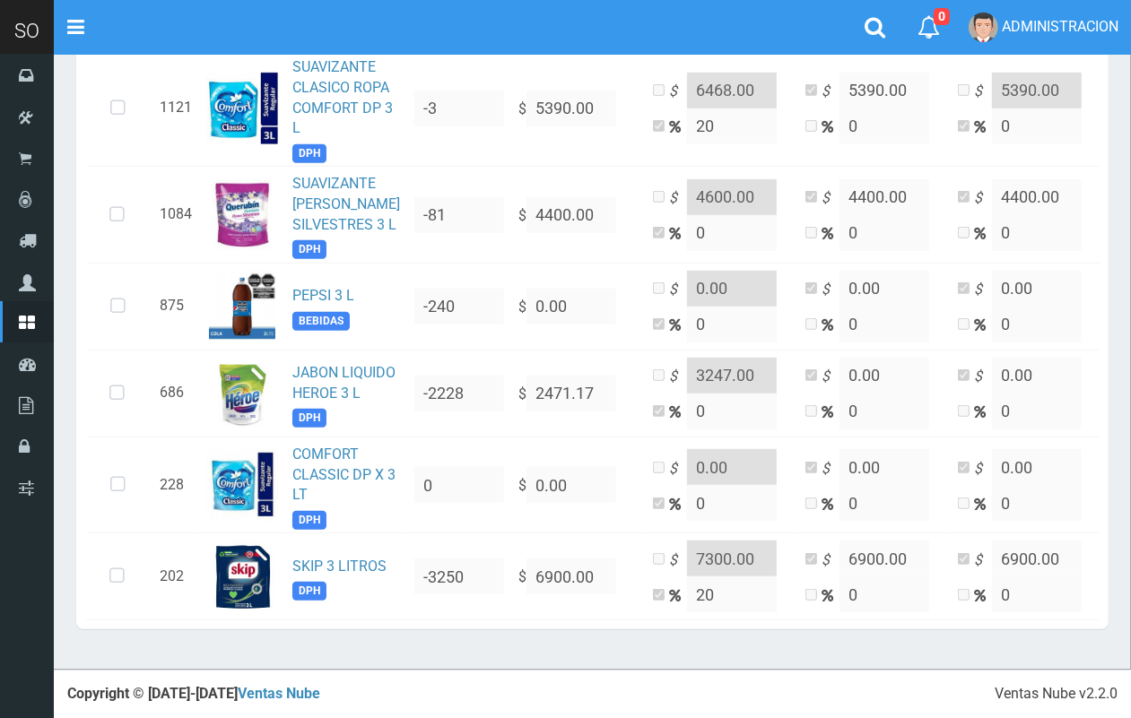
scroll to position [674, 0]
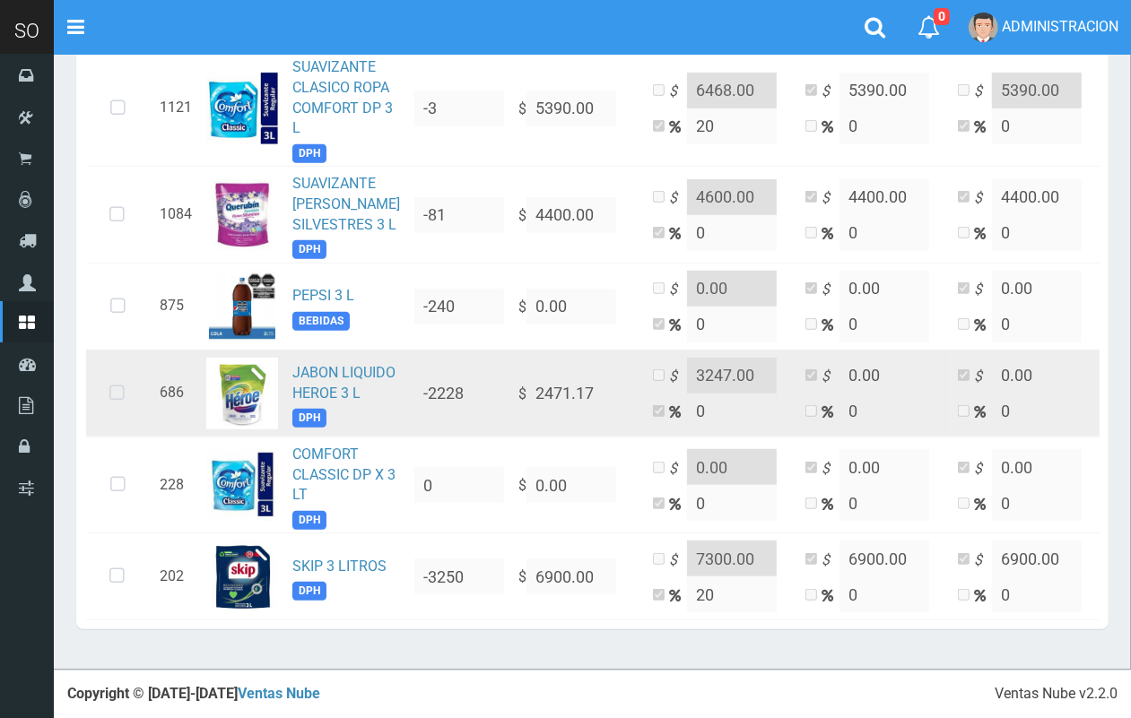
click at [118, 379] on icon at bounding box center [117, 393] width 48 height 59
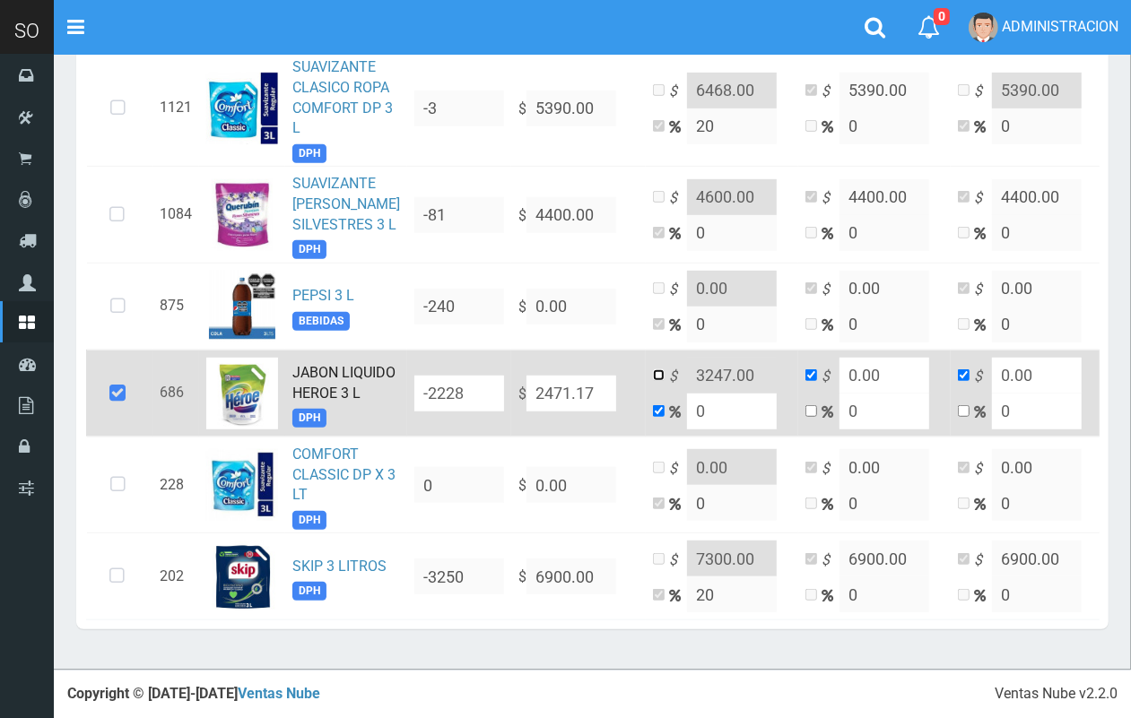
click at [653, 370] on input "checkbox" at bounding box center [659, 376] width 12 height 12
checkbox input "true"
checkbox input "false"
drag, startPoint x: 740, startPoint y: 361, endPoint x: 692, endPoint y: 359, distance: 48.5
click at [692, 359] on input "3247.00" at bounding box center [732, 376] width 90 height 36
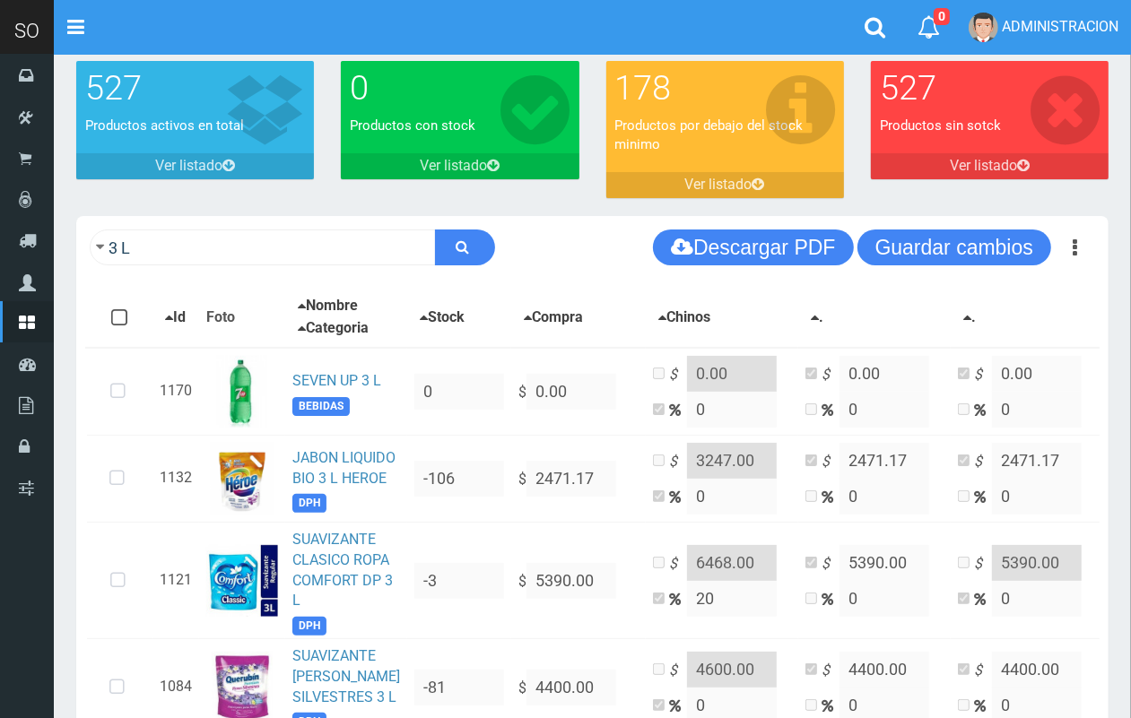
scroll to position [91, 0]
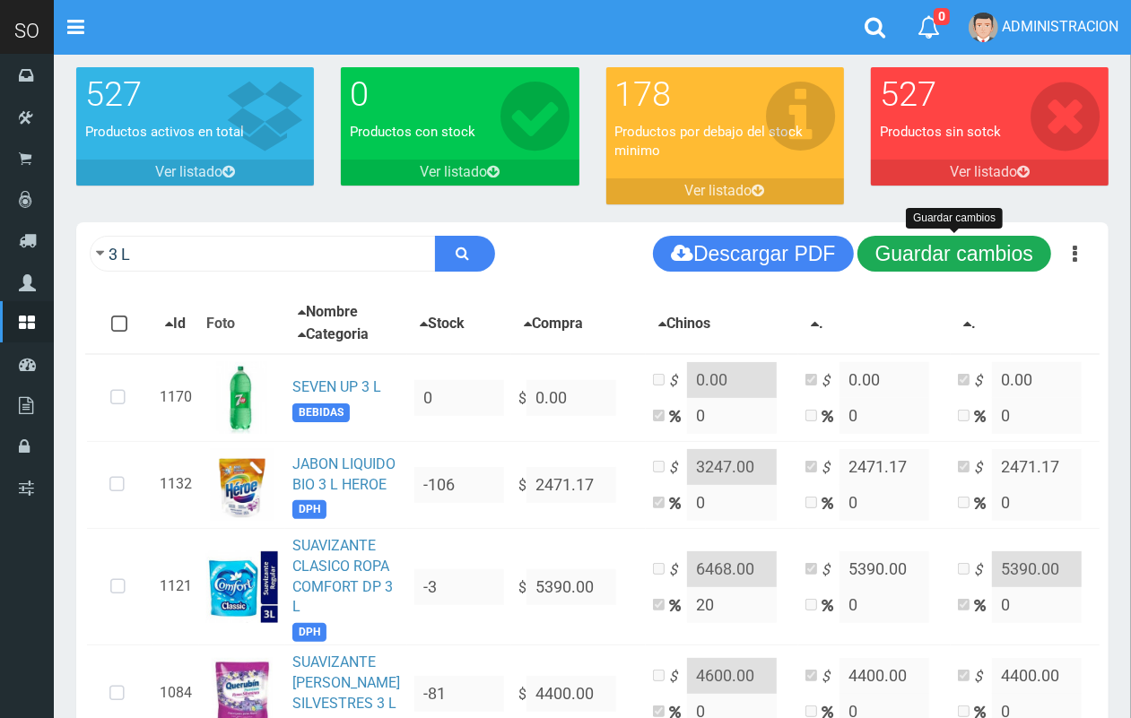
type input "3250.00"
click at [1002, 256] on button "Guardar cambios" at bounding box center [954, 254] width 194 height 36
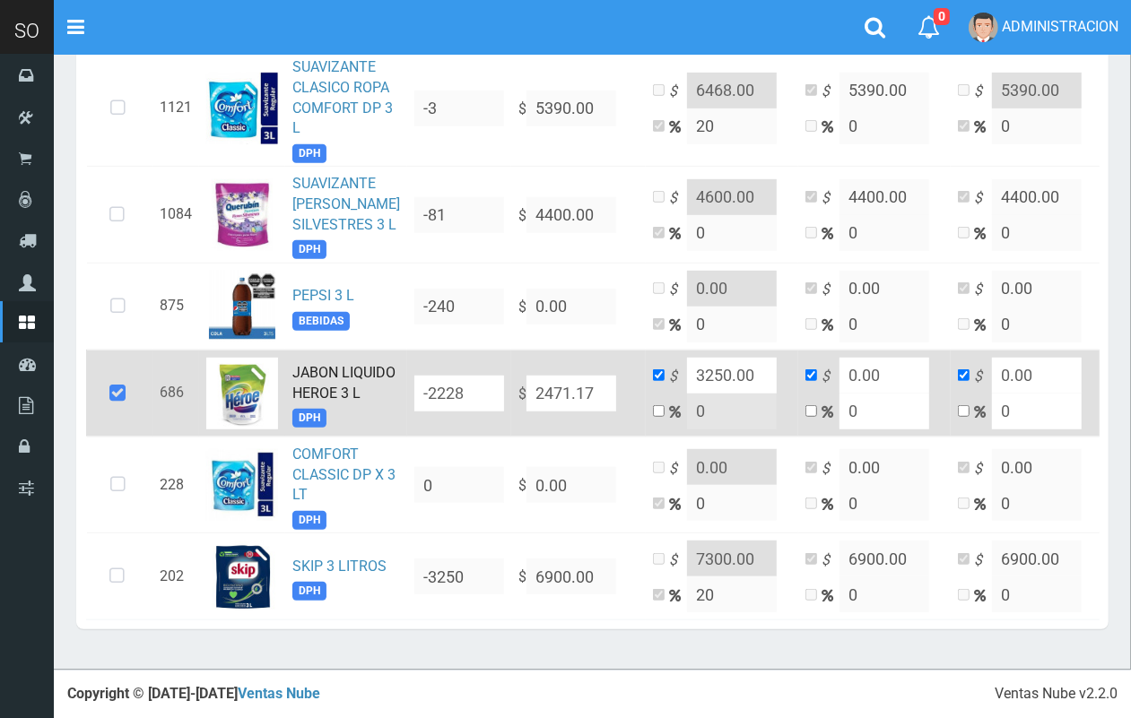
scroll to position [611, 0]
click at [342, 402] on link "JABON LIQUIDO HEROE 3 L" at bounding box center [343, 383] width 103 height 38
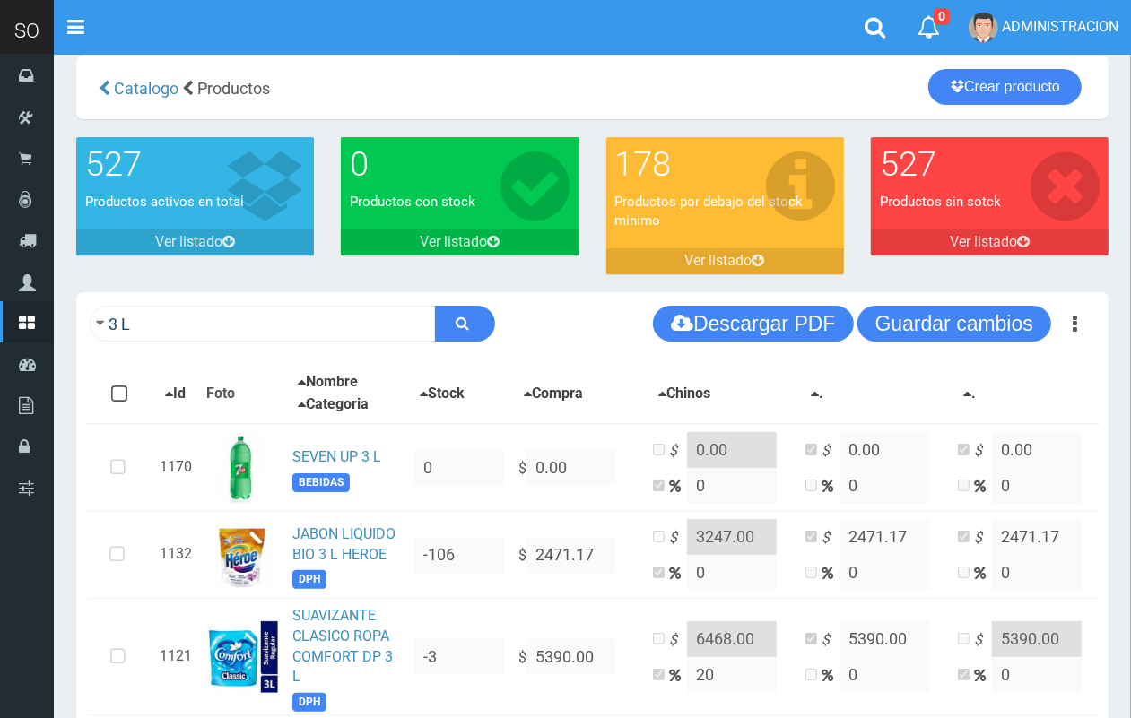
scroll to position [0, 0]
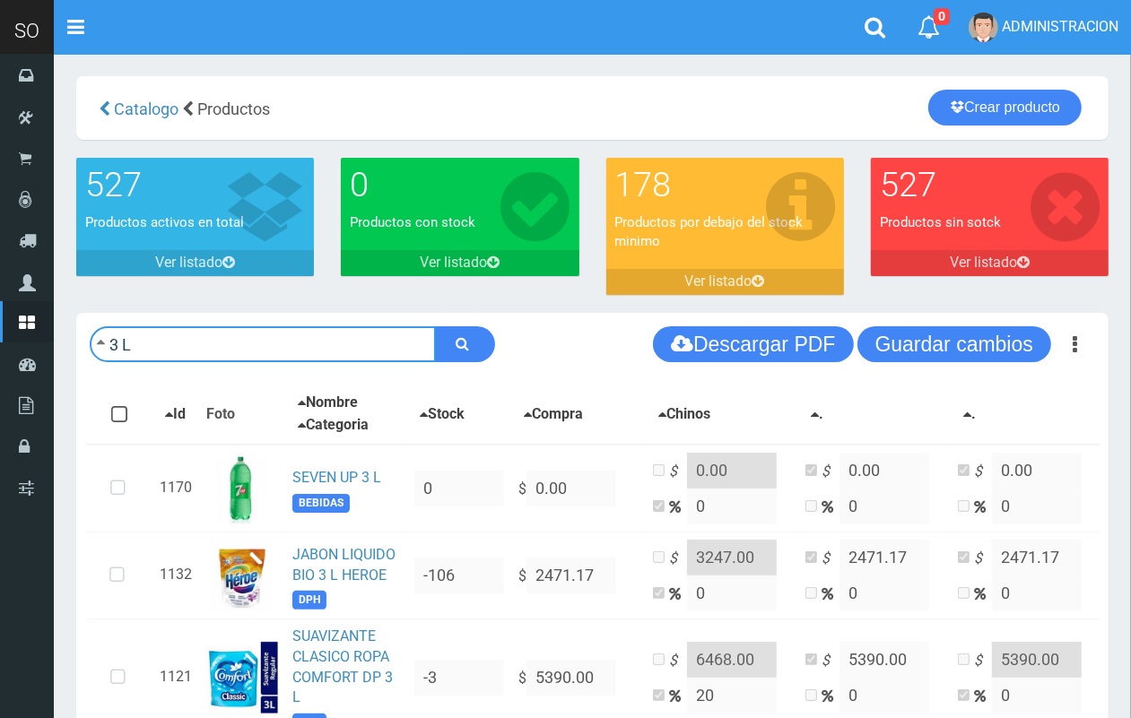
click at [296, 352] on input "3 L" at bounding box center [263, 344] width 346 height 36
type input "3"
type input "800"
click at [435, 326] on button "submit" at bounding box center [465, 344] width 60 height 36
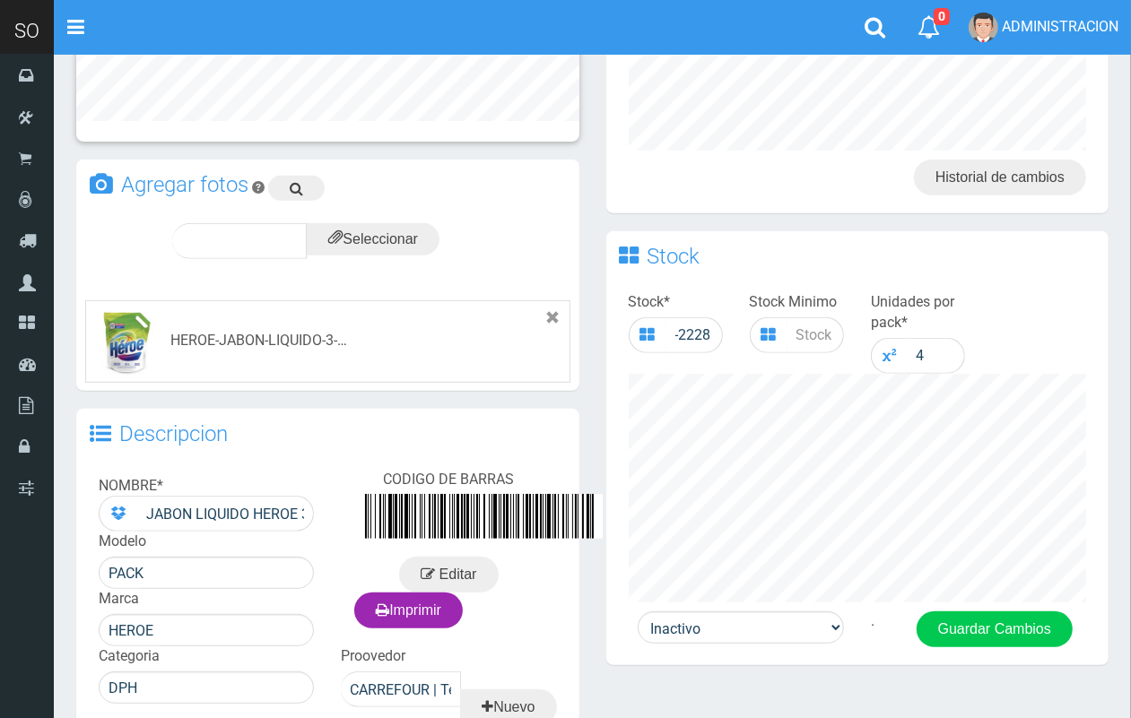
drag, startPoint x: 1146, startPoint y: 334, endPoint x: 1097, endPoint y: 540, distance: 212.1
click at [1109, 536] on html "Cargando... × Nueva alerta Toggle navigation 0" at bounding box center [565, 277] width 1131 height 1336
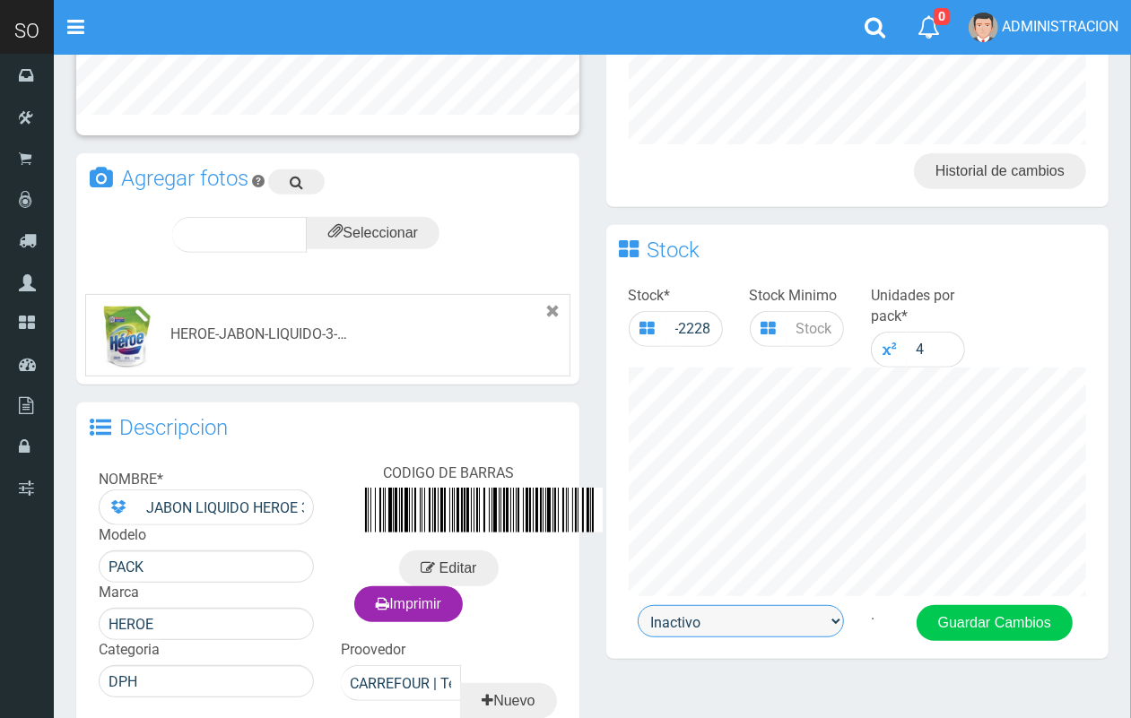
click at [779, 621] on select "Activo Inactivo" at bounding box center [741, 621] width 206 height 32
select select "1"
click at [638, 605] on select "Activo Inactivo" at bounding box center [741, 621] width 206 height 32
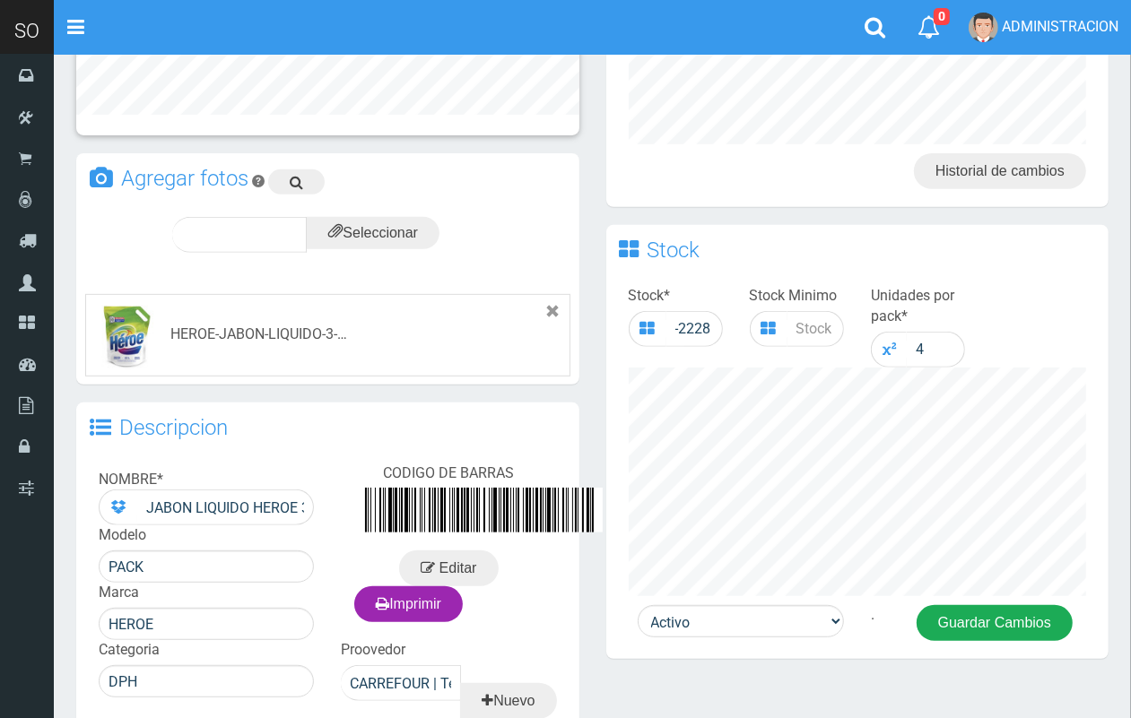
click at [996, 624] on button "Guardar Cambios" at bounding box center [995, 623] width 156 height 36
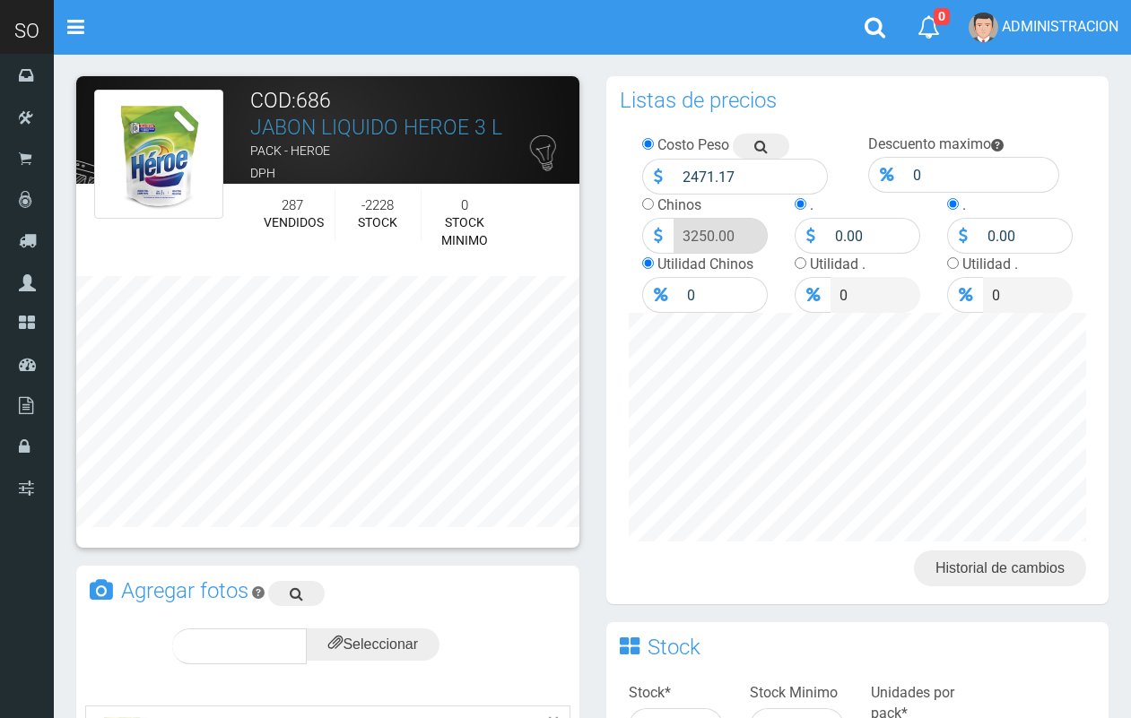
scroll to position [397, 0]
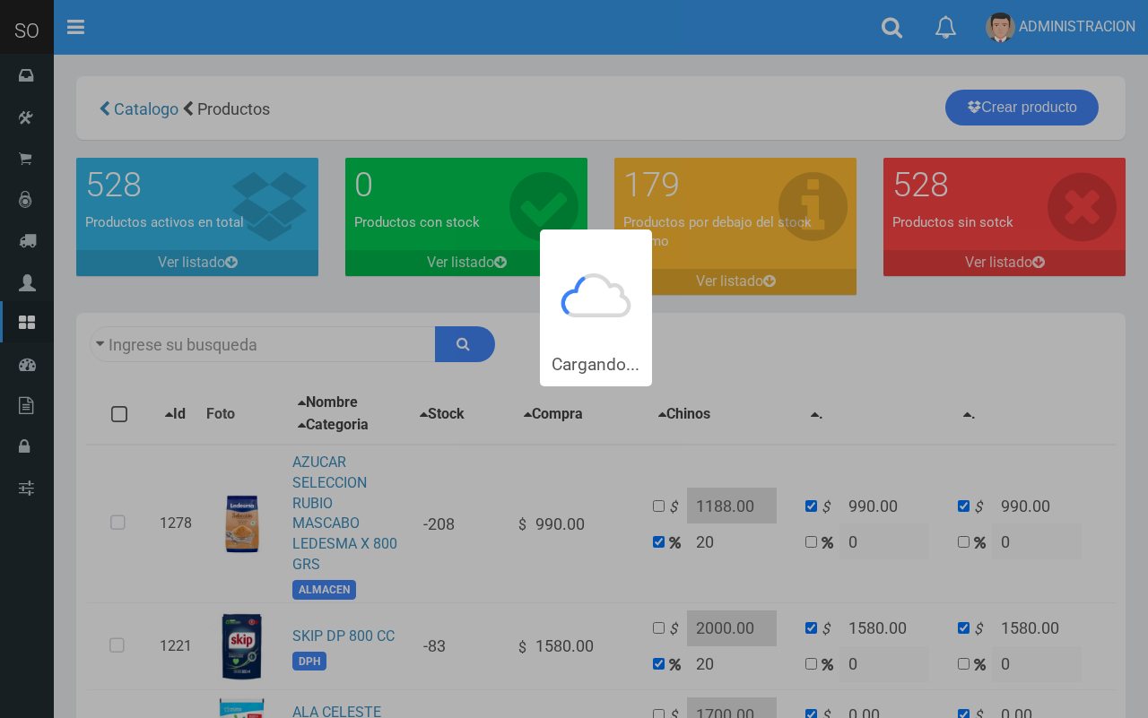
type input "800"
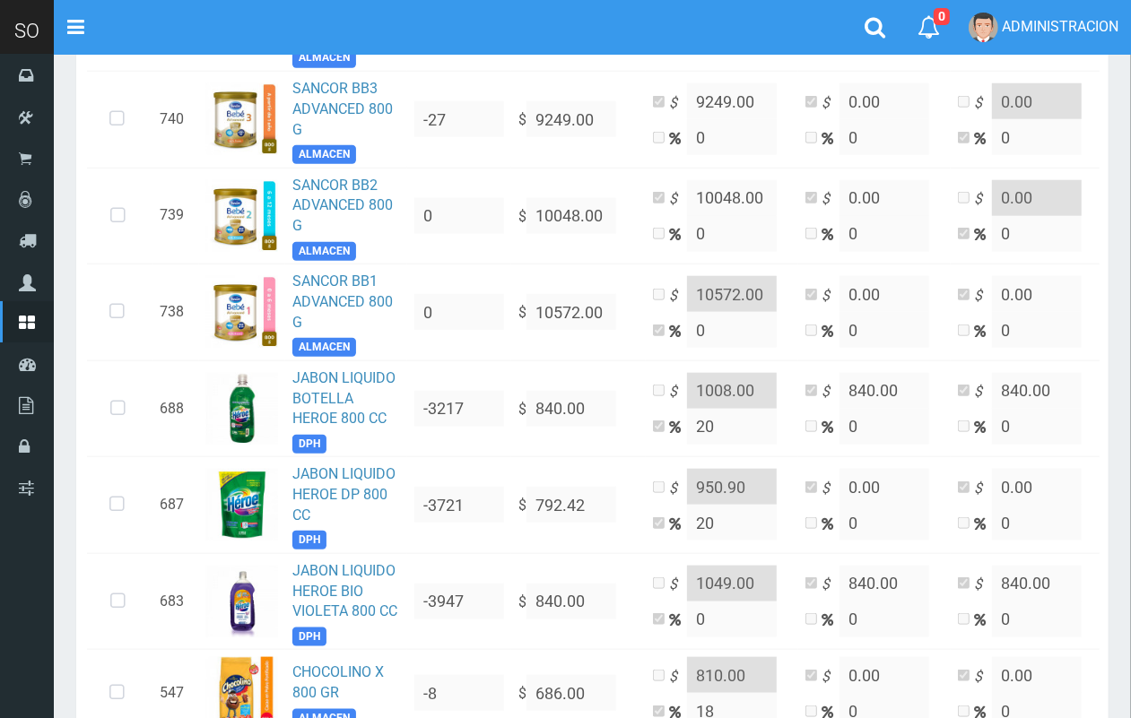
scroll to position [1180, 0]
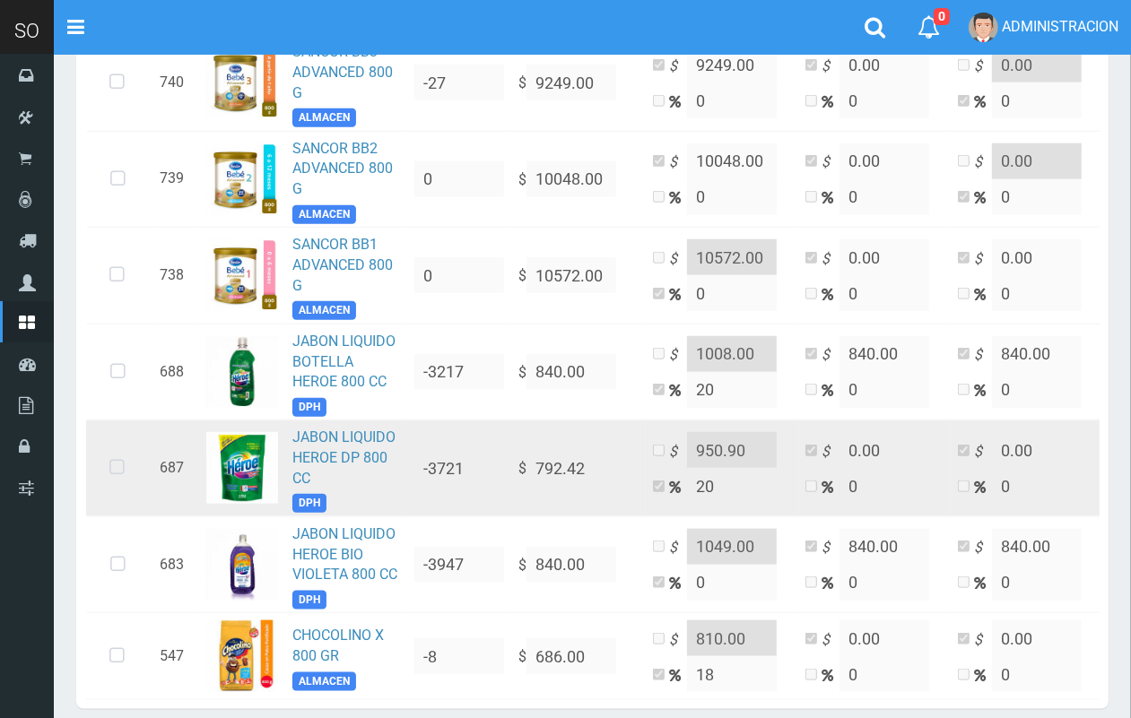
click at [123, 472] on icon at bounding box center [117, 468] width 48 height 59
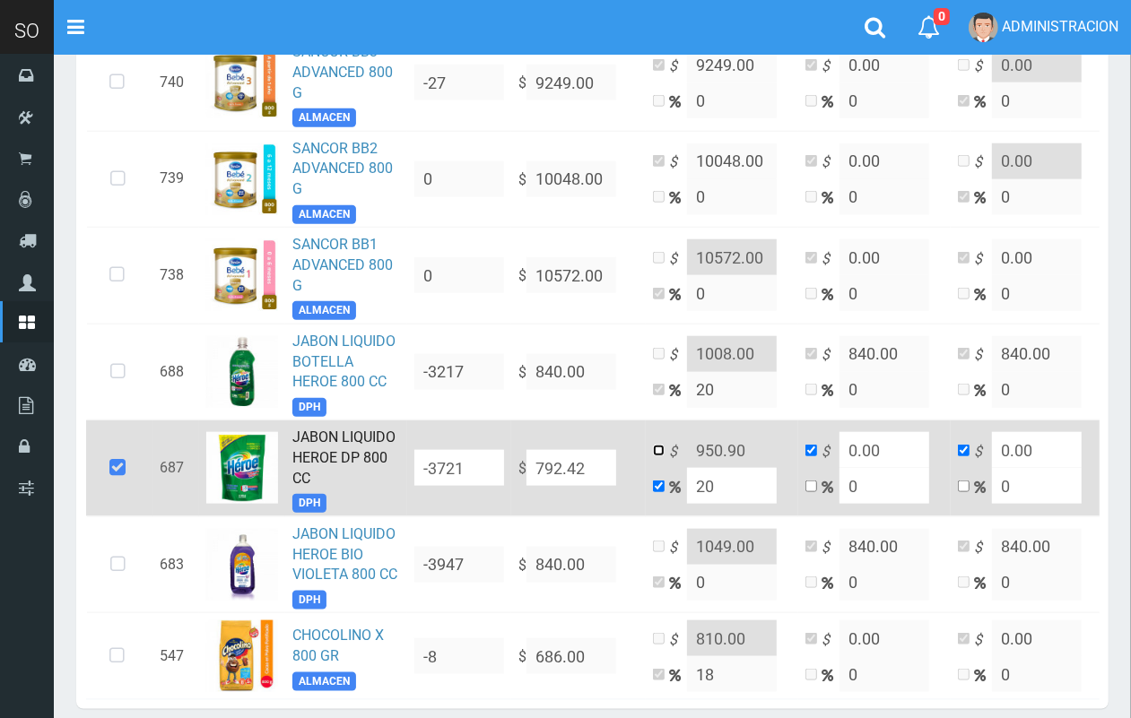
click at [653, 457] on input "checkbox" at bounding box center [659, 451] width 12 height 12
checkbox input "true"
checkbox input "false"
click at [724, 465] on input "950.90" at bounding box center [732, 450] width 90 height 36
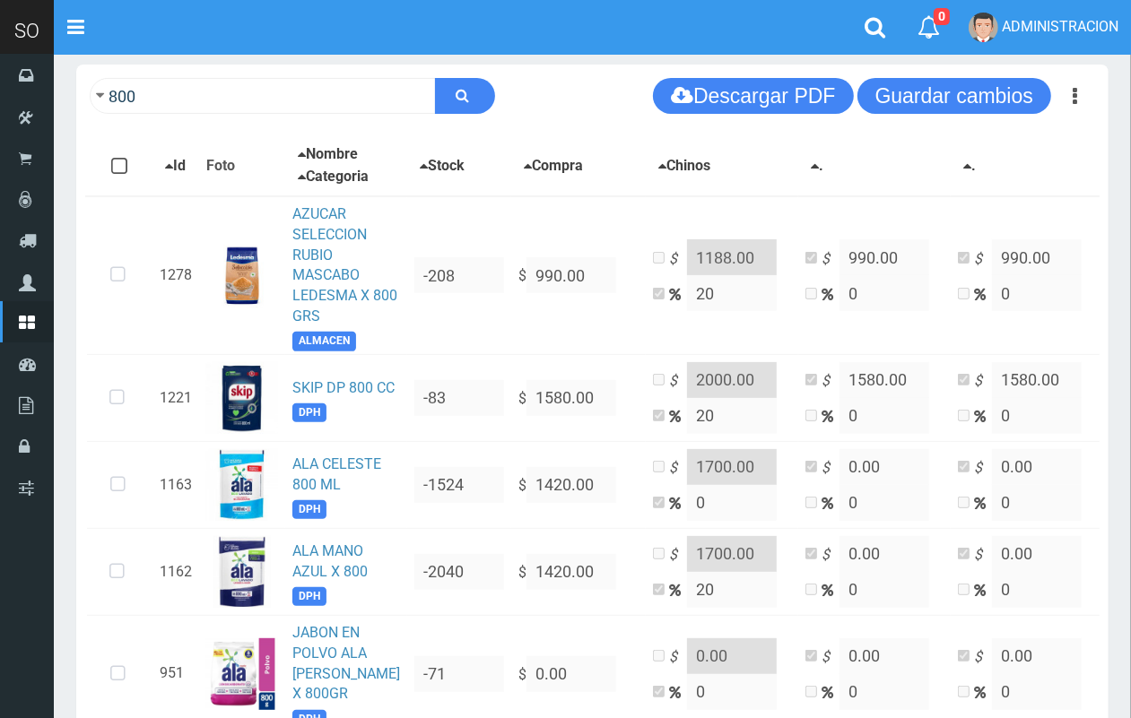
scroll to position [245, 0]
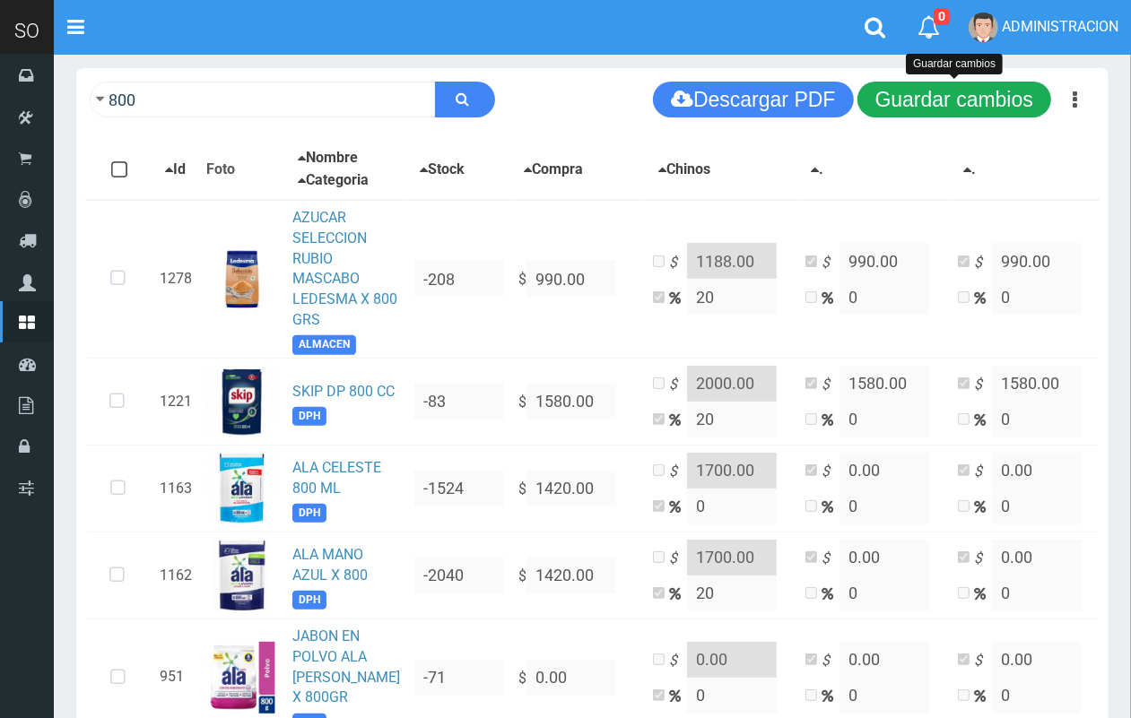
type input "950.00"
click at [976, 109] on button "Guardar cambios" at bounding box center [954, 100] width 194 height 36
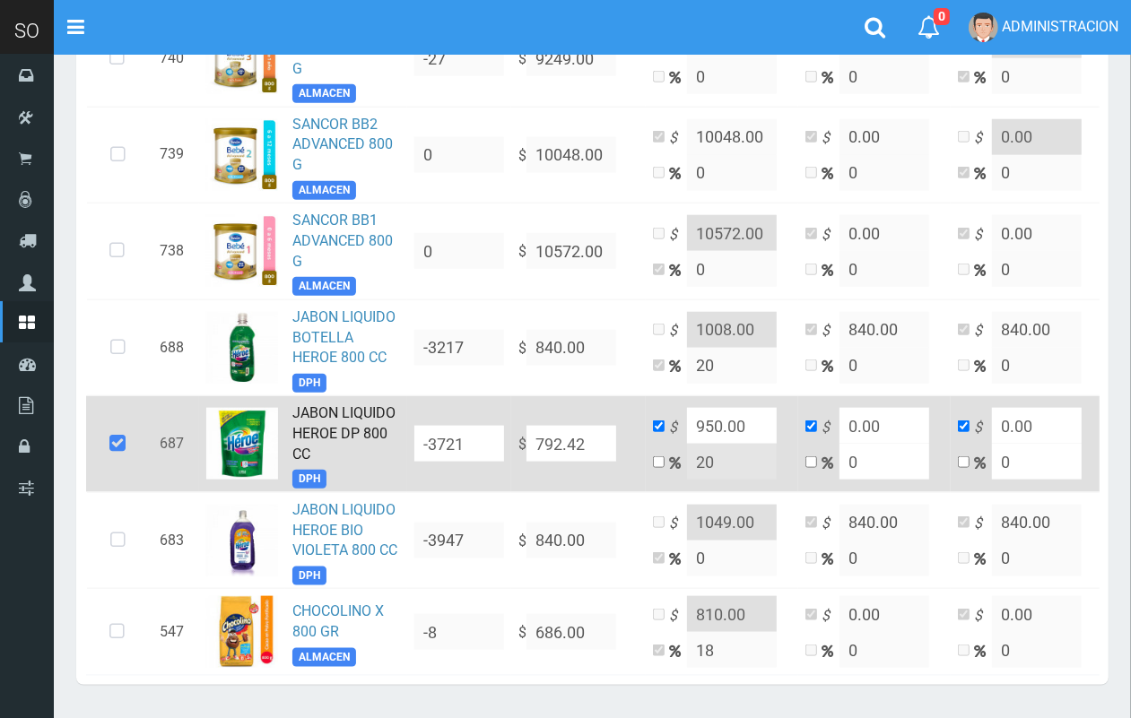
scroll to position [1222, 0]
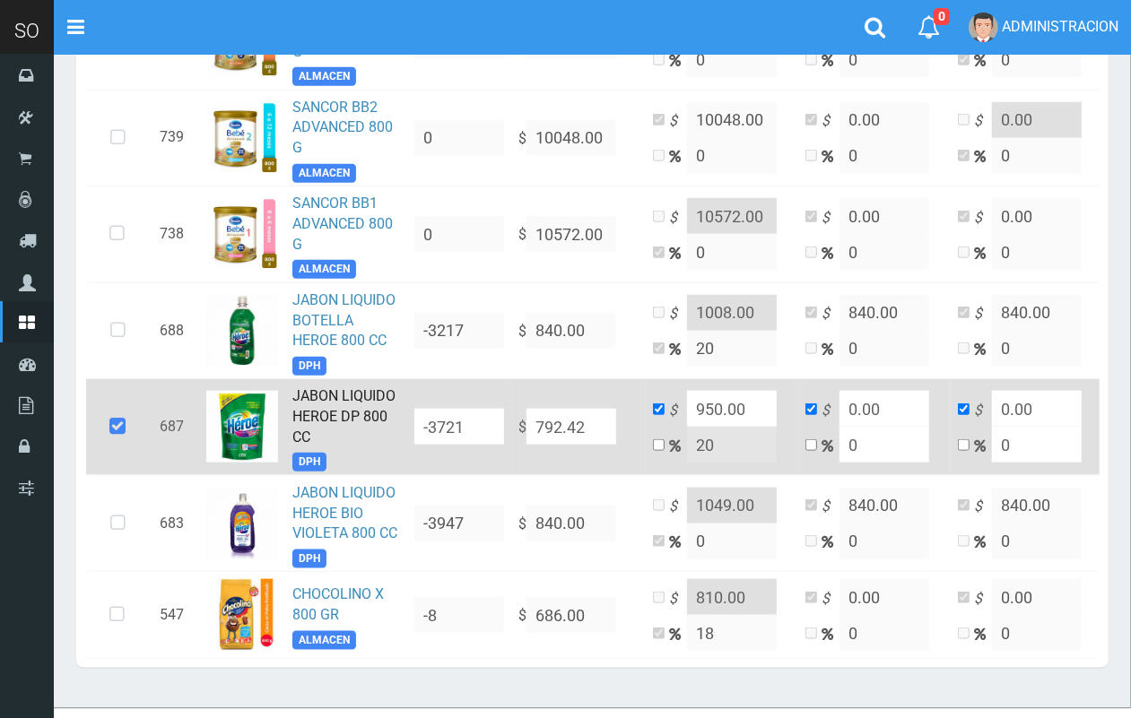
click at [327, 428] on td "JABON LIQUIDO HEROE DP 800 CC DPH" at bounding box center [346, 427] width 122 height 97
click at [320, 429] on link "JABON LIQUIDO HEROE DP 800 CC" at bounding box center [343, 416] width 103 height 58
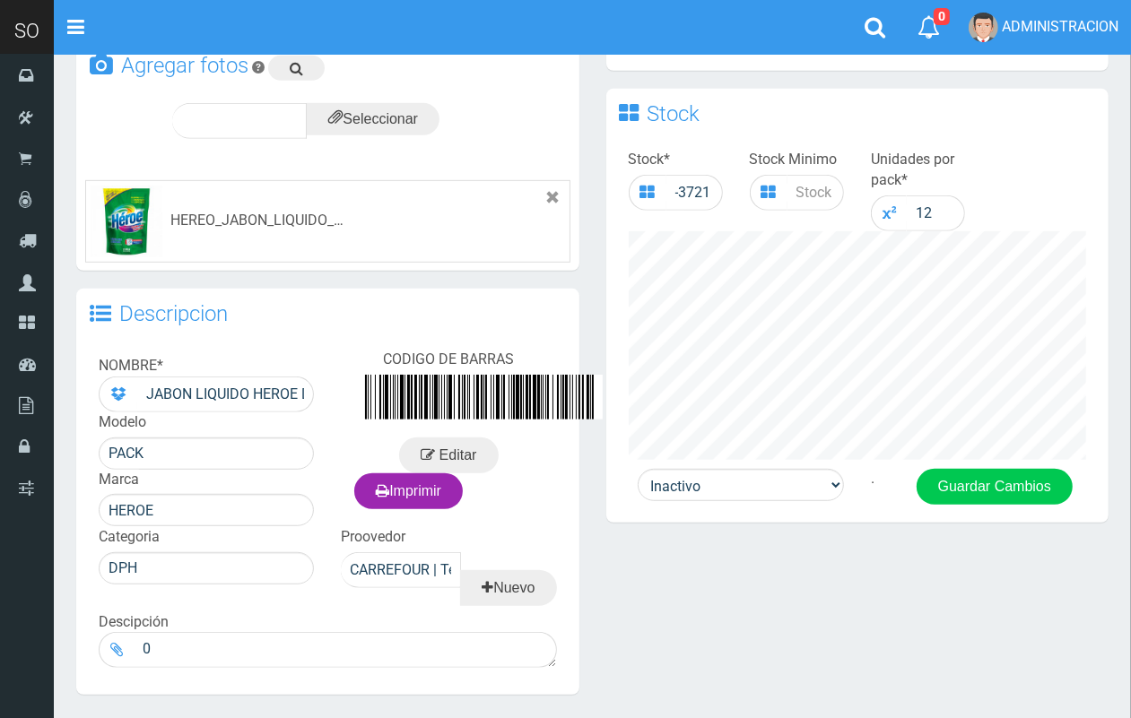
scroll to position [535, 0]
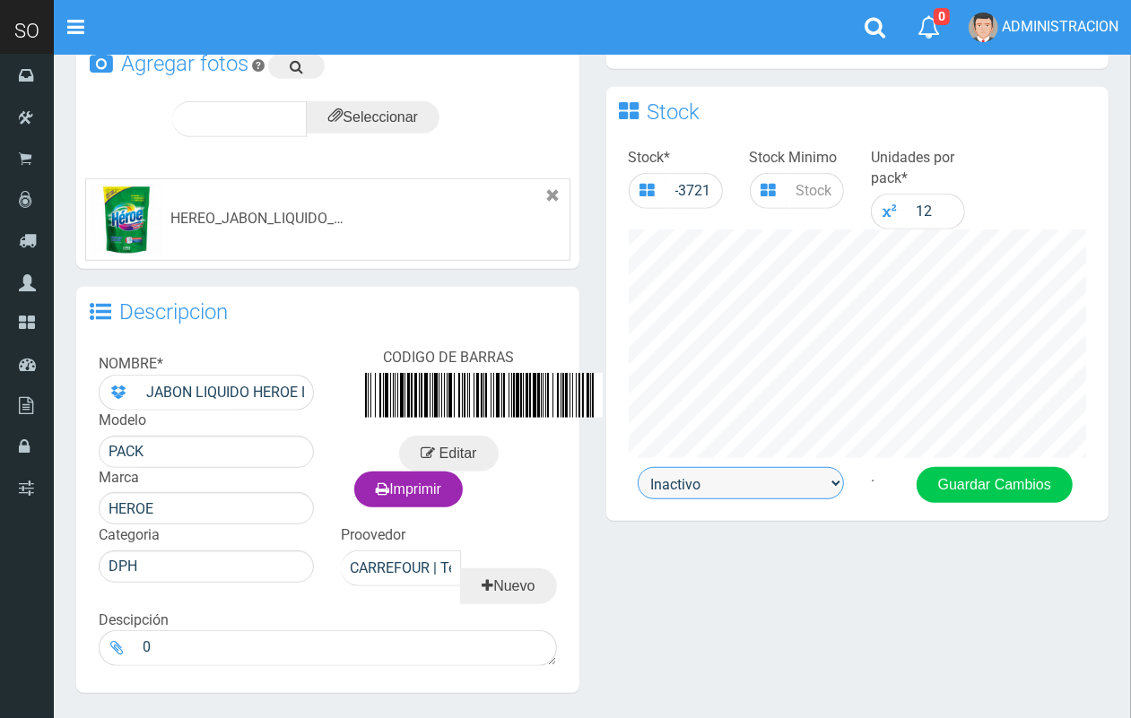
click at [804, 483] on select "Activo Inactivo" at bounding box center [741, 483] width 206 height 32
select select "1"
click at [638, 467] on select "Activo Inactivo" at bounding box center [741, 483] width 206 height 32
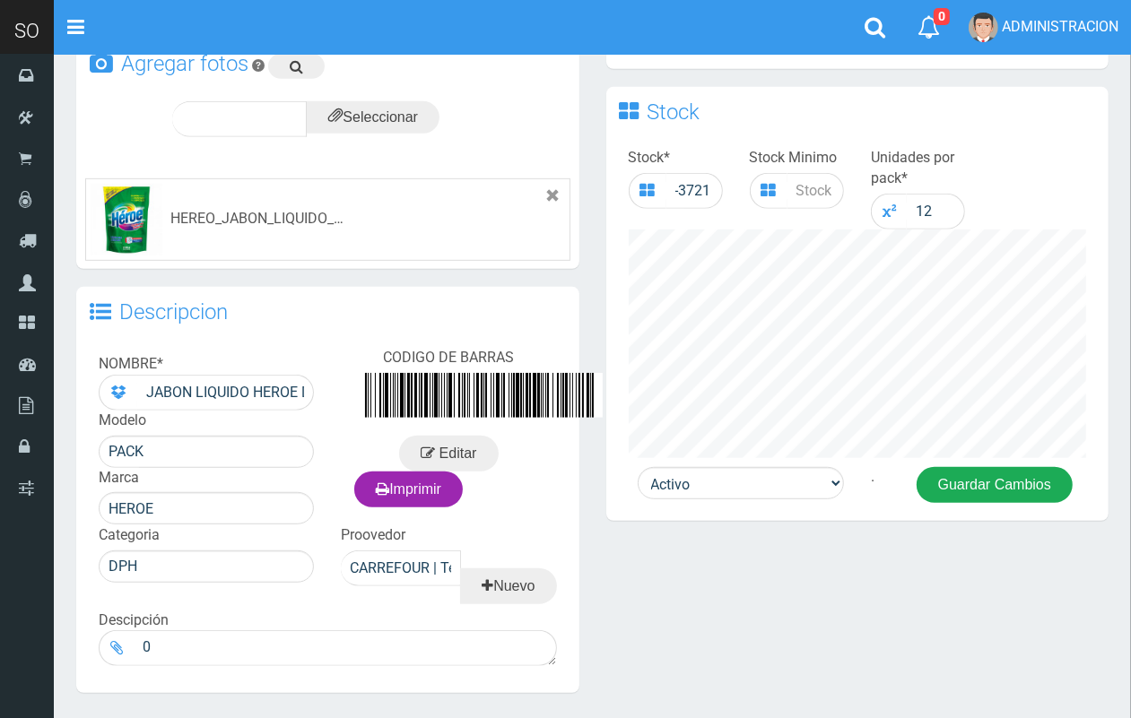
click at [964, 481] on button "Guardar Cambios" at bounding box center [995, 485] width 156 height 36
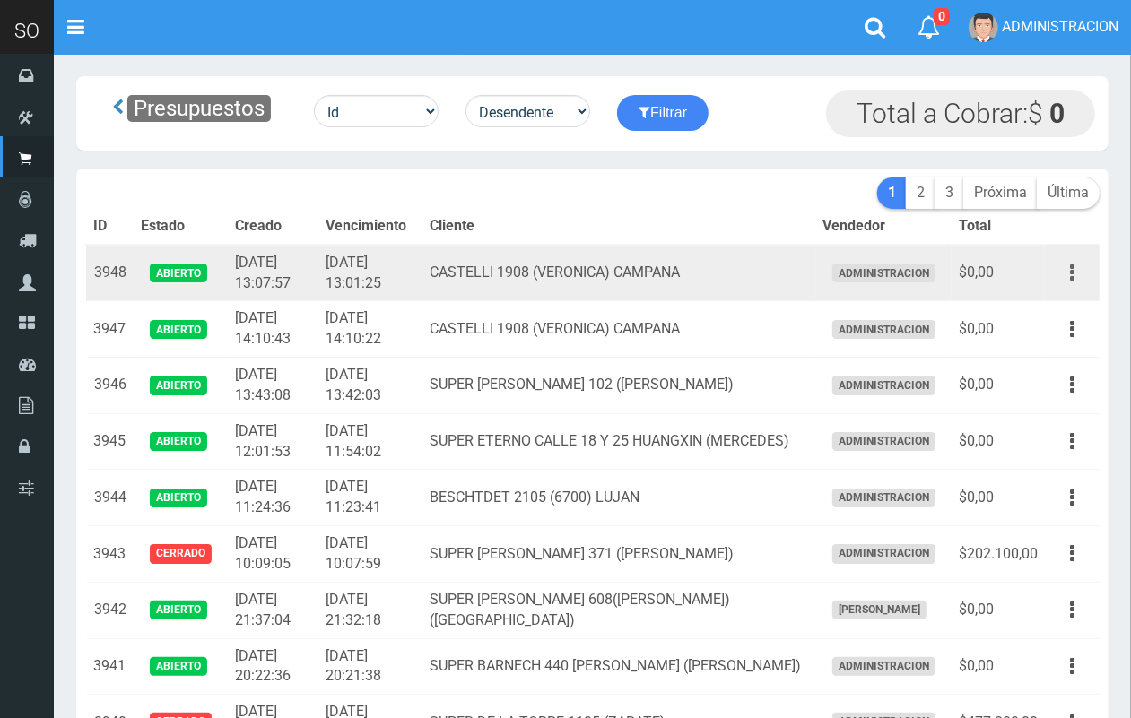
click at [1073, 267] on icon "button" at bounding box center [1072, 272] width 4 height 31
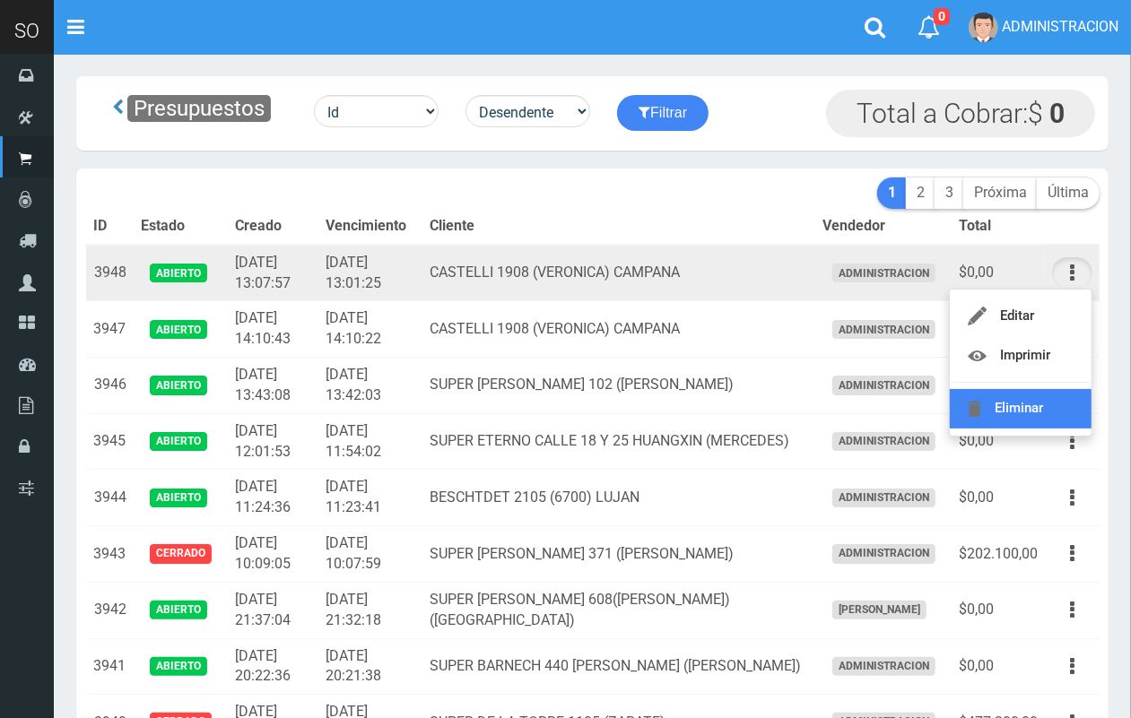
click at [1042, 405] on link "Eliminar" at bounding box center [1021, 408] width 142 height 39
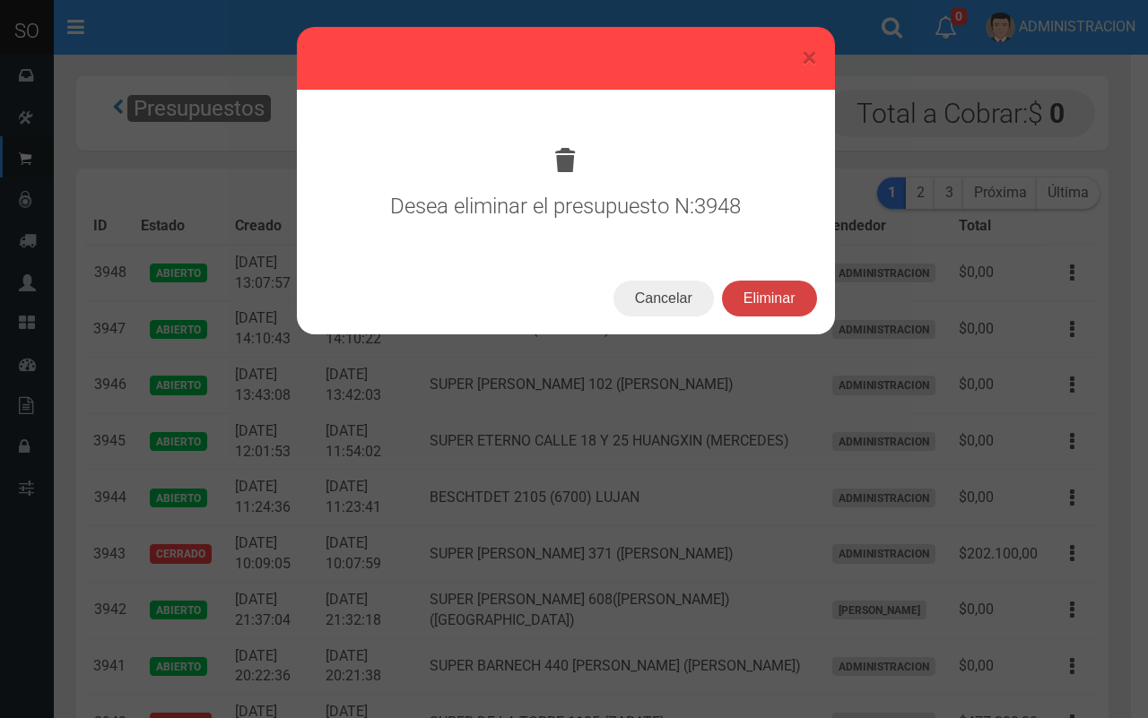
click at [792, 287] on button "Eliminar" at bounding box center [769, 299] width 95 height 36
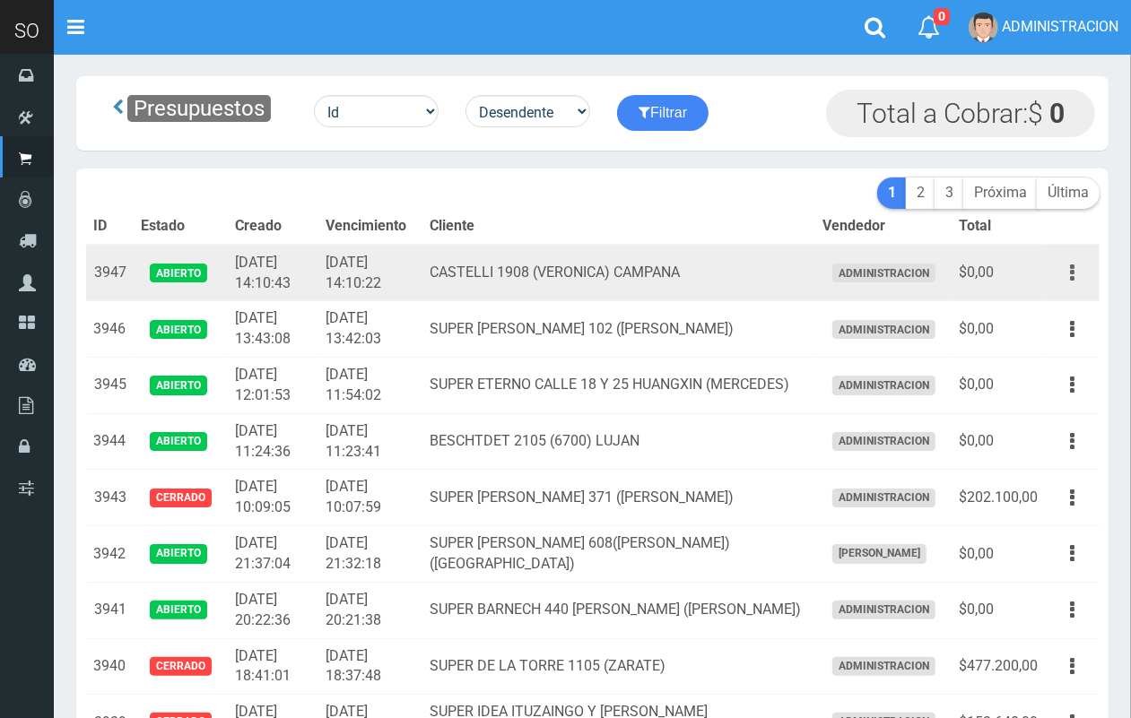
click at [1078, 265] on button "button" at bounding box center [1072, 272] width 40 height 31
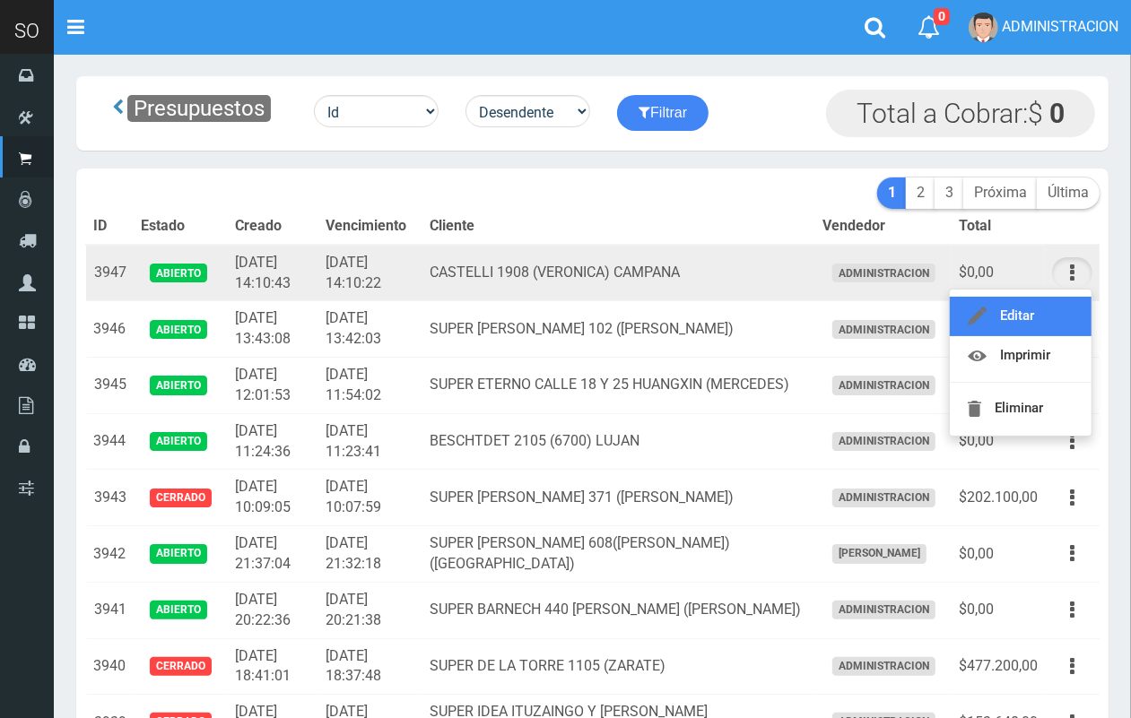
click at [1043, 311] on link "Editar" at bounding box center [1021, 316] width 142 height 39
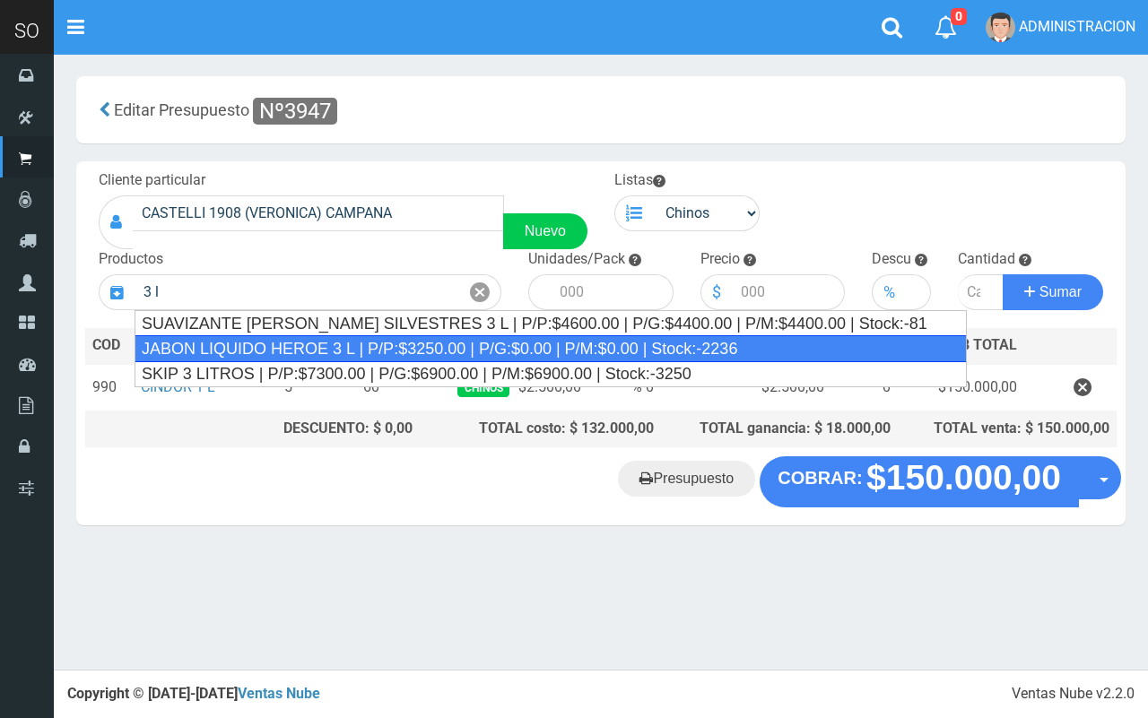
click at [361, 338] on div "JABON LIQUIDO HEROE 3 L | P/P:$3250.00 | P/G:$0.00 | P/M:$0.00 | Stock:-2236" at bounding box center [551, 348] width 832 height 27
type input "JABON LIQUIDO HEROE 3 L | P/P:$3250.00 | P/G:$0.00 | P/M:$0.00 | Stock:-2236"
type input "4"
type input "3250.00"
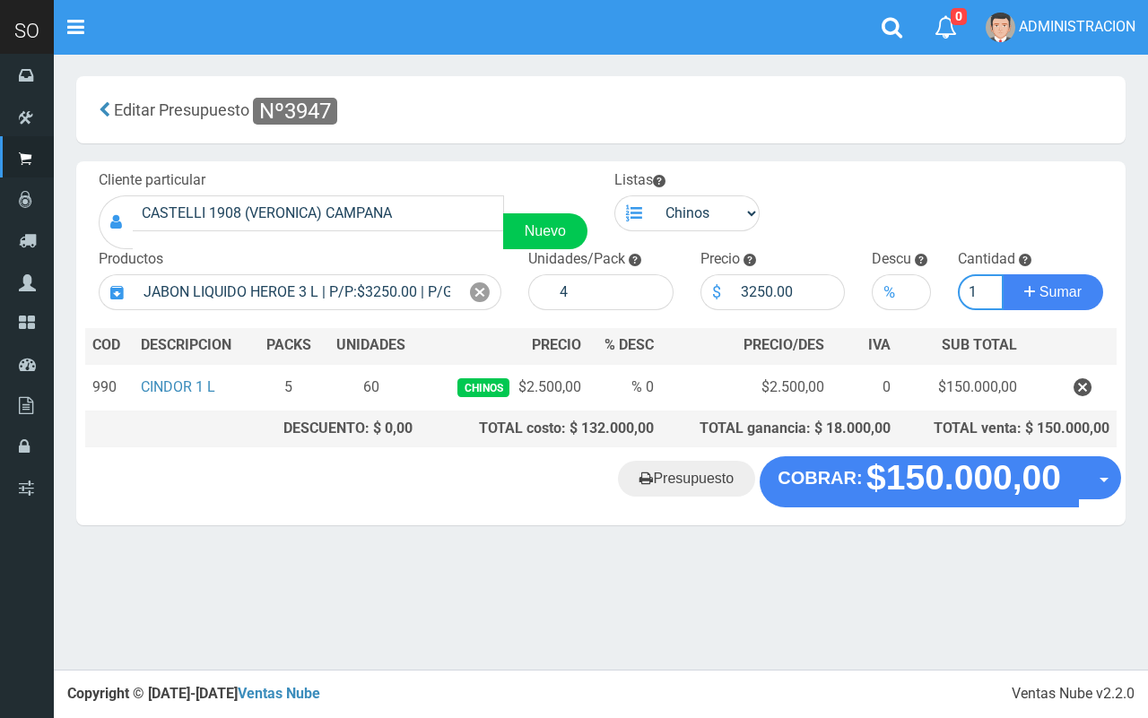
type input "1"
click at [1003, 274] on button "Sumar" at bounding box center [1053, 292] width 100 height 36
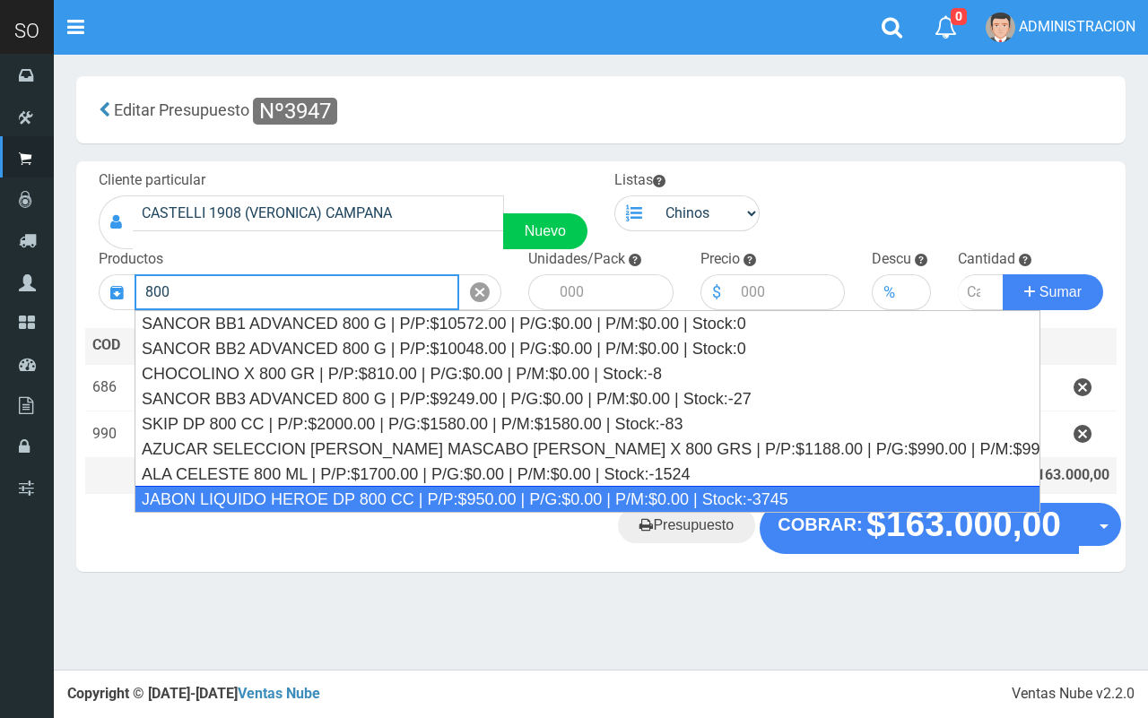
click at [428, 494] on div "JABON LIQUIDO HEROE DP 800 CC | P/P:$950.00 | P/G:$0.00 | P/M:$0.00 | Stock:-37…" at bounding box center [588, 499] width 906 height 27
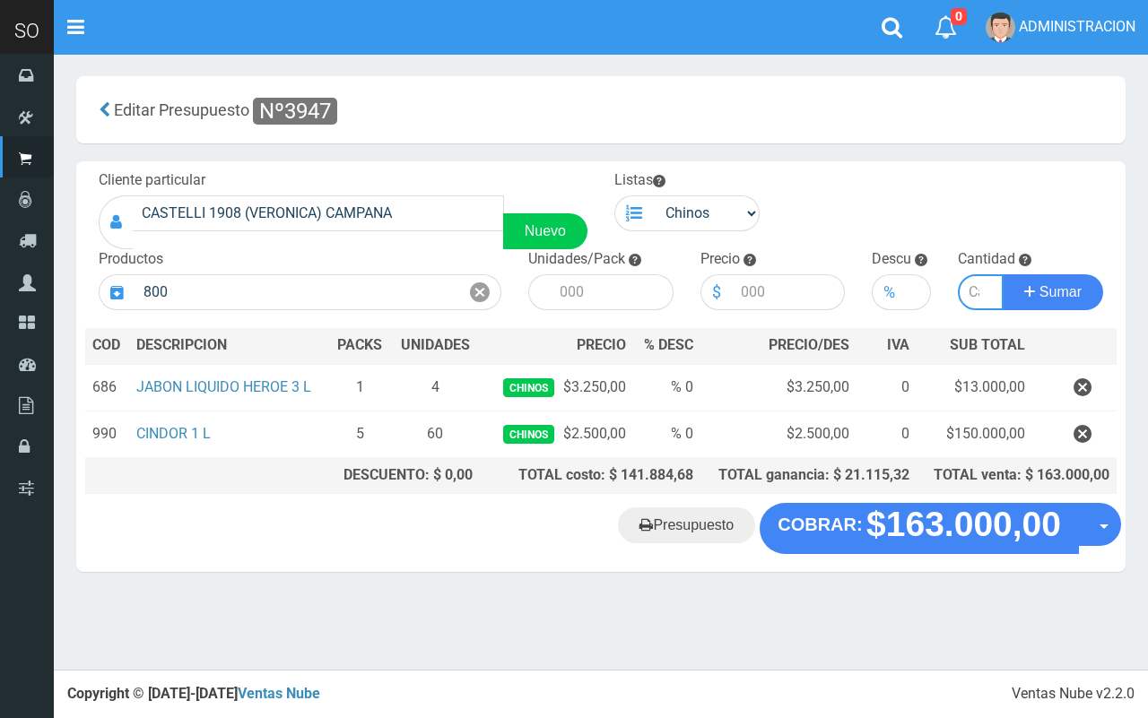
type input "JABON LIQUIDO HEROE DP 800 CC | P/P:$950.00 | P/G:$0.00 | P/M:$0.00 | Stock:-37…"
type input "12"
type input "950.00"
type input "1"
click at [1003, 274] on button "Sumar" at bounding box center [1053, 292] width 100 height 36
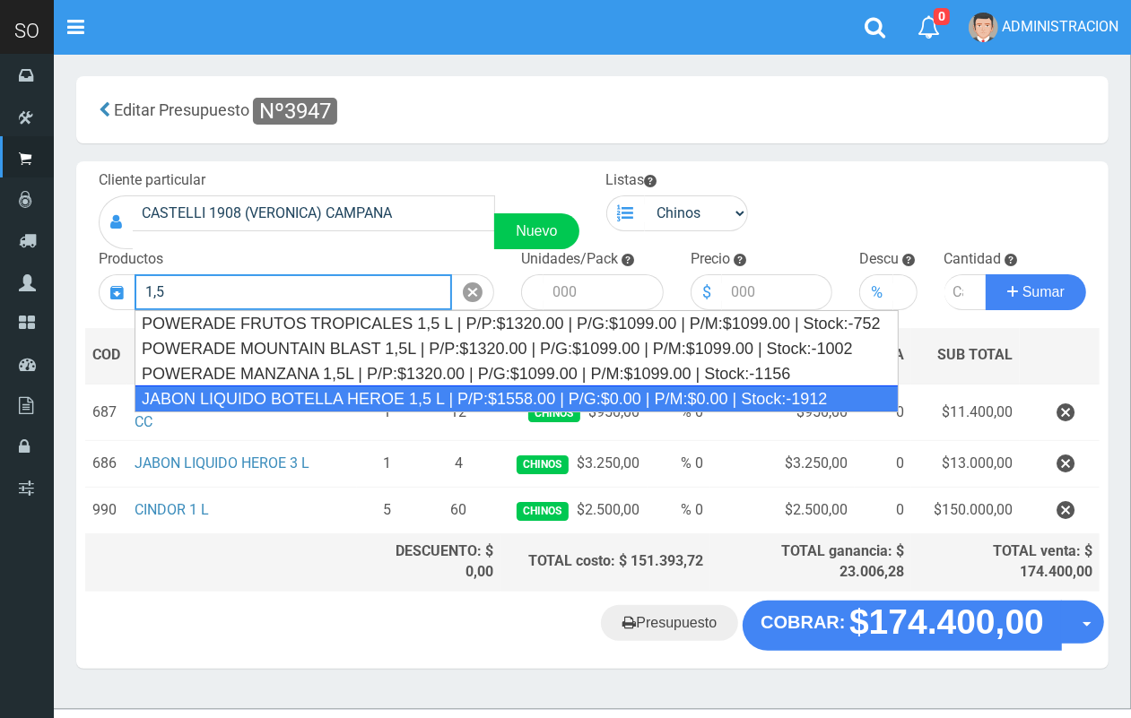
click at [291, 391] on div "JABON LIQUIDO BOTELLA HEROE 1,5 L | P/P:$1558.00 | P/G:$0.00 | P/M:$0.00 | Stoc…" at bounding box center [517, 399] width 764 height 27
type input "JABON LIQUIDO BOTELLA HEROE 1,5 L | P/P:$1558.00 | P/G:$0.00 | P/M:$0.00 | Stoc…"
type input "6"
type input "1558.00"
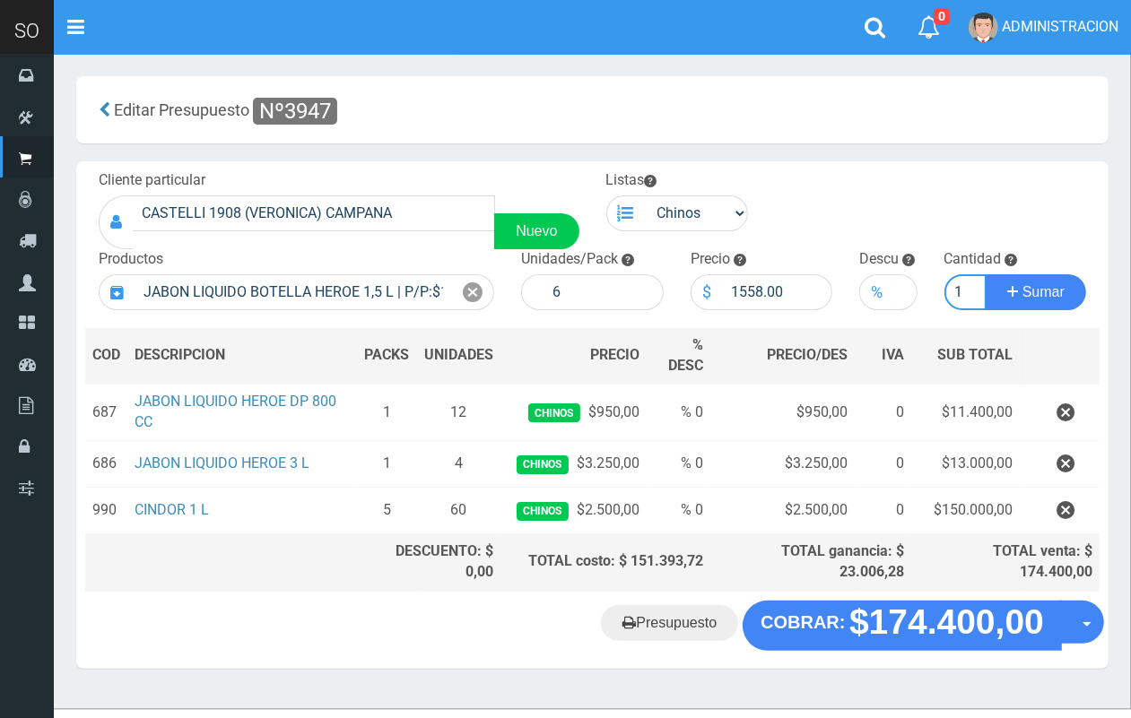
scroll to position [0, 2]
type input "1"
click at [986, 274] on button "Sumar" at bounding box center [1036, 292] width 100 height 36
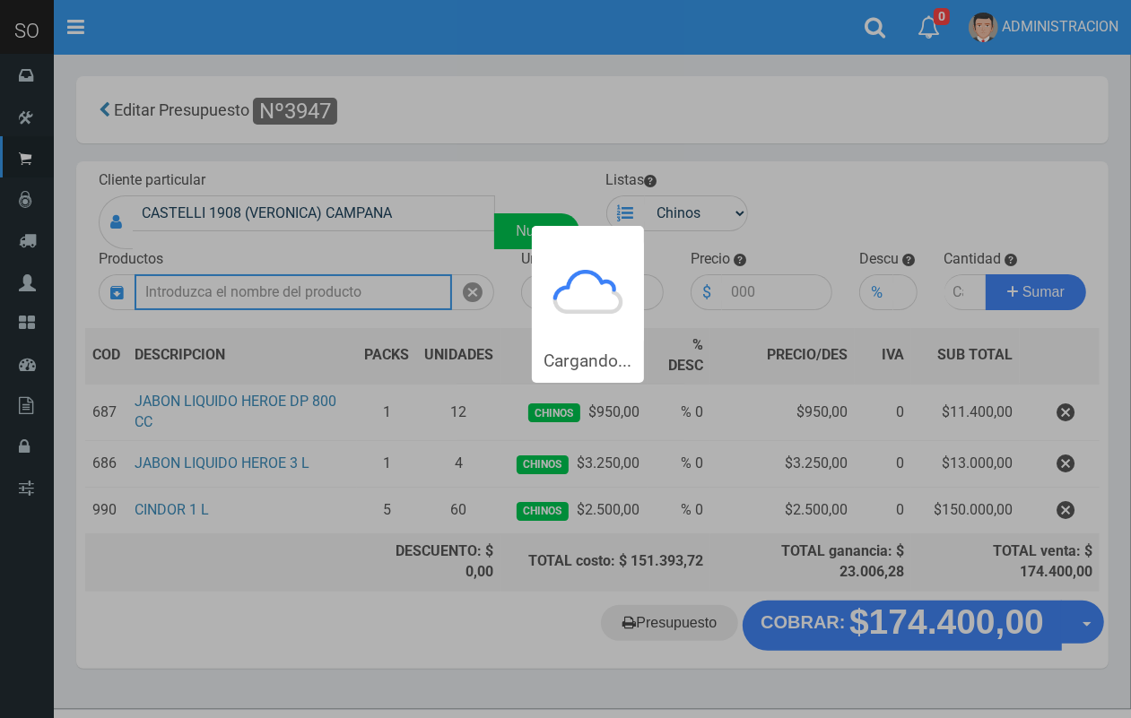
scroll to position [0, 0]
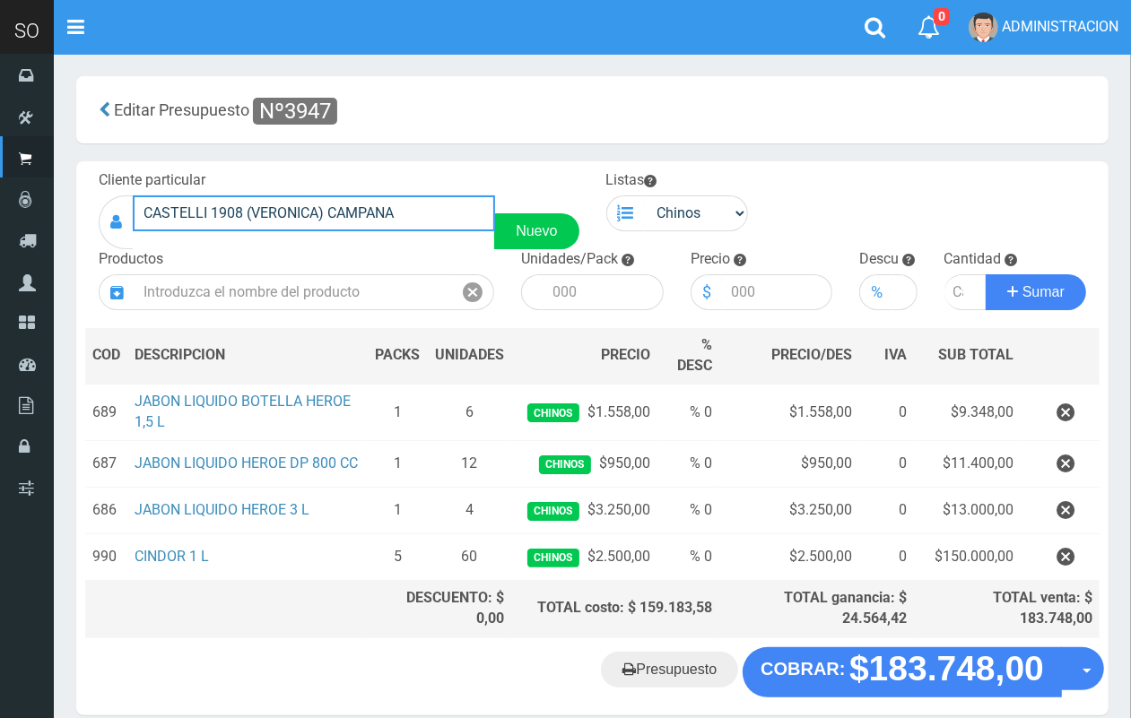
drag, startPoint x: 396, startPoint y: 208, endPoint x: 85, endPoint y: 199, distance: 310.5
click at [85, 199] on div "Cliente particular CASTELLI 1908 (VERONICA) CAMPANA Nuevo" at bounding box center [339, 209] width 508 height 79
click at [693, 671] on link "Presupuesto" at bounding box center [669, 670] width 137 height 36
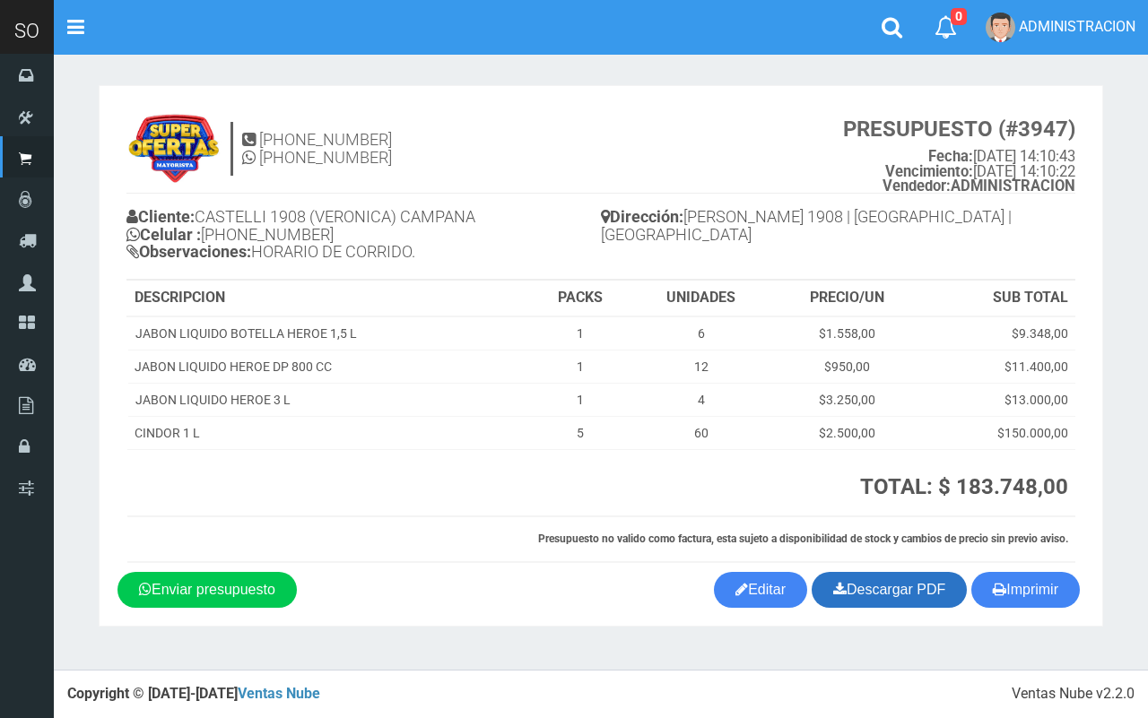
click at [862, 605] on link "Descargar PDF" at bounding box center [889, 590] width 155 height 36
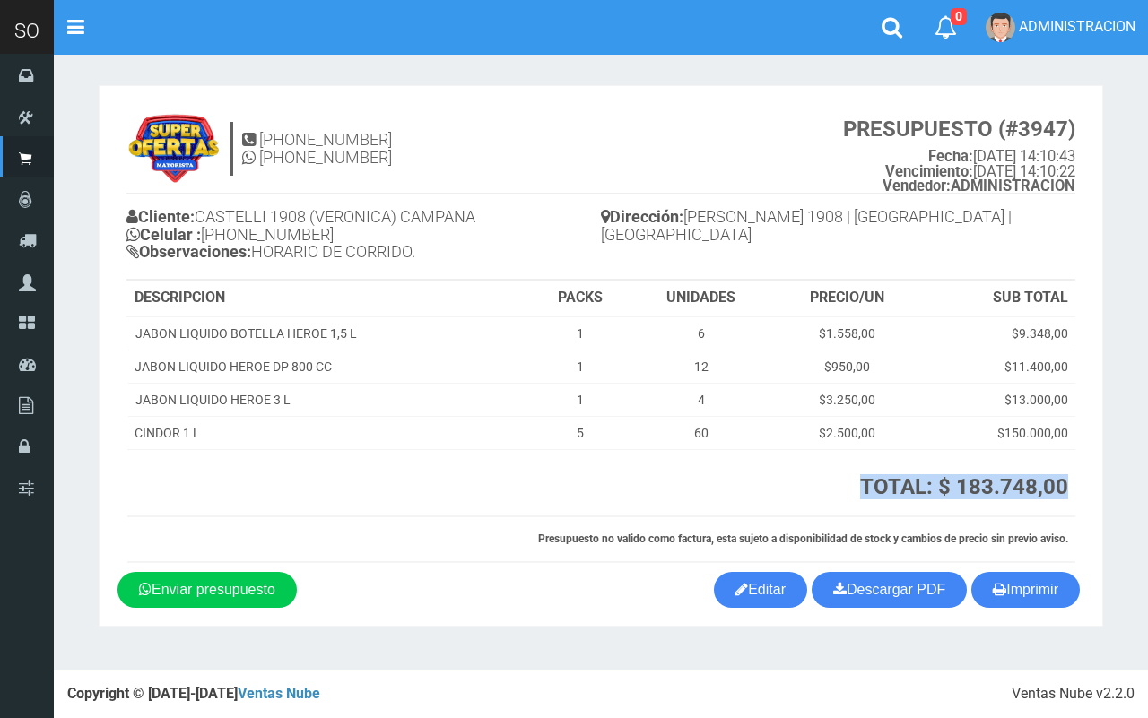
drag, startPoint x: 866, startPoint y: 492, endPoint x: 1031, endPoint y: 489, distance: 165.1
click at [1068, 503] on th "TOTAL: $ 183.748,00 TOTAL [PERSON_NAME] Pago: $ 192.935,40" at bounding box center [853, 483] width 445 height 66
copy strong "TOTAL: $ 183.748,00"
